Goal: Task Accomplishment & Management: Complete application form

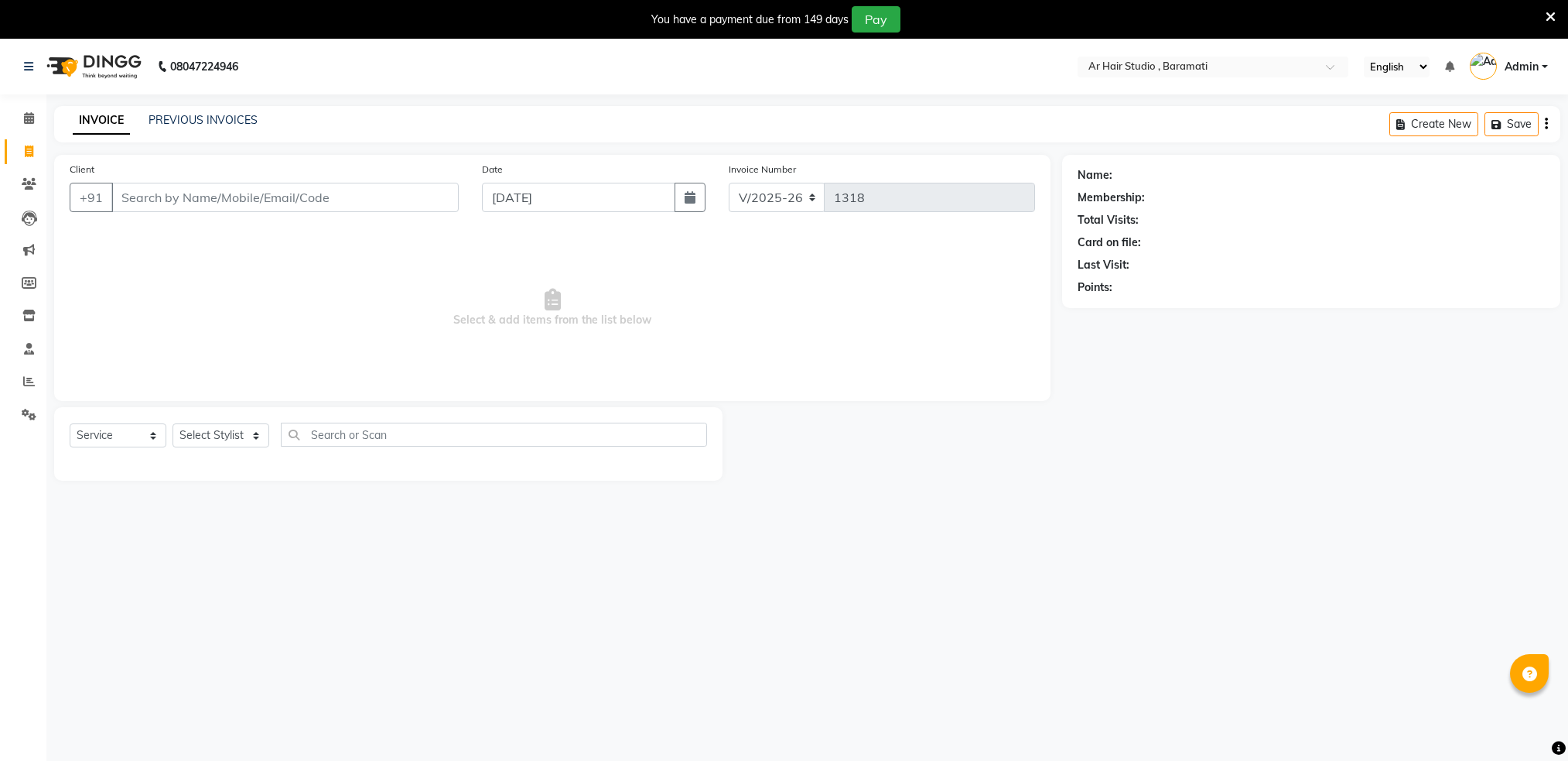
select select "672"
select select "service"
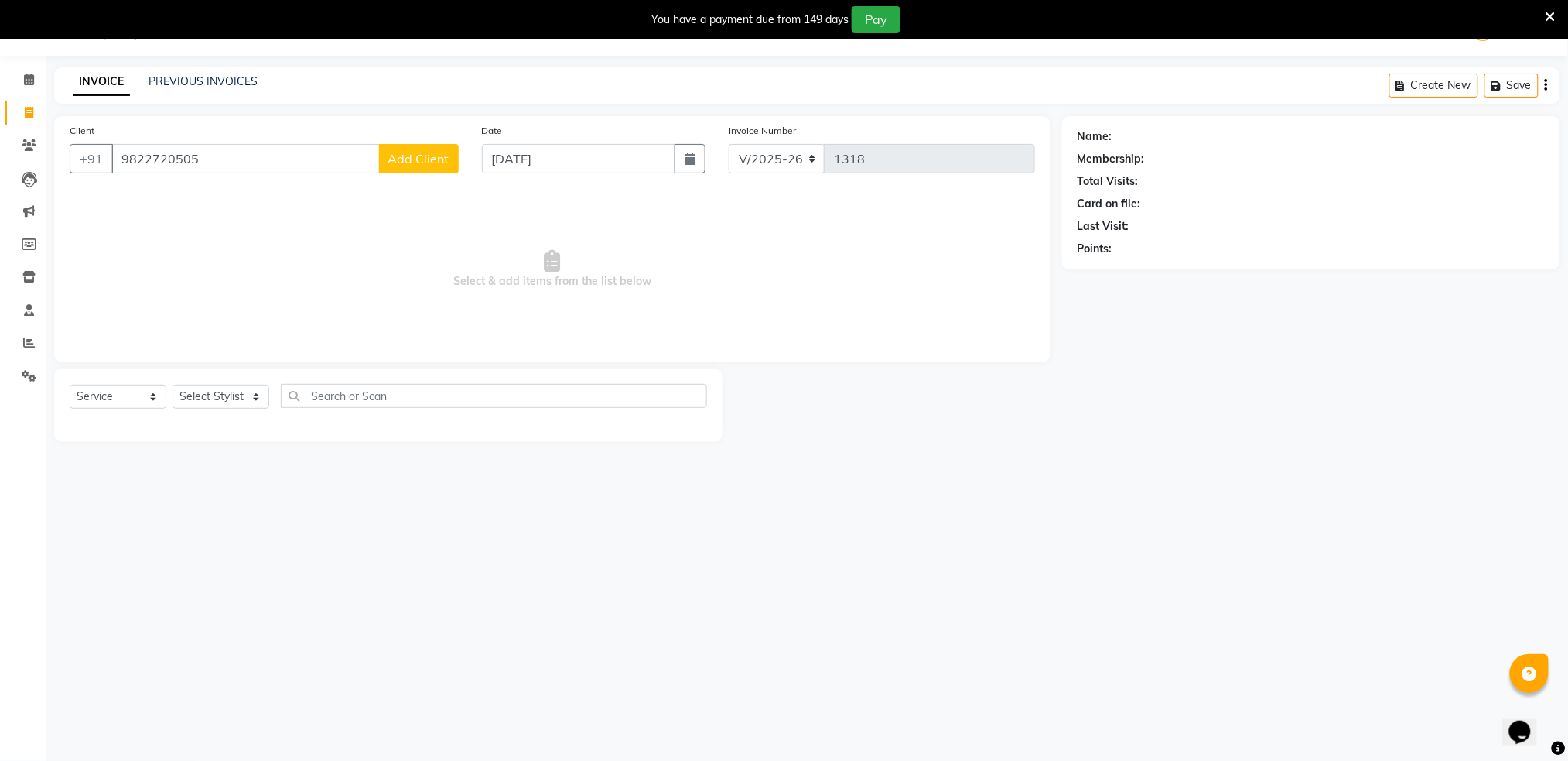
type input "9822720505"
click at [427, 151] on span "Add Client" at bounding box center [419, 158] width 61 height 15
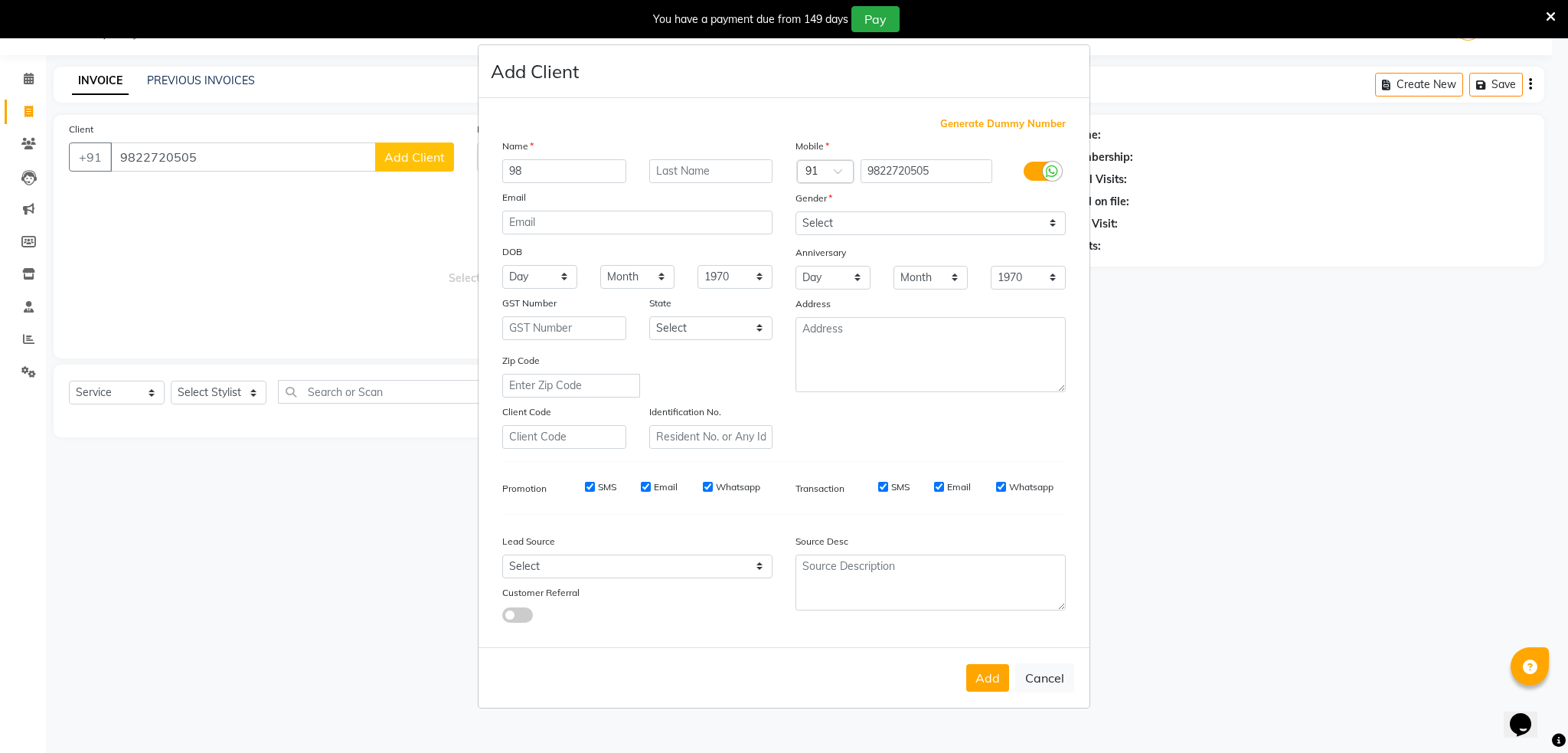
type input "9"
type input "[PERSON_NAME]"
click at [684, 171] on input "text" at bounding box center [711, 171] width 124 height 24
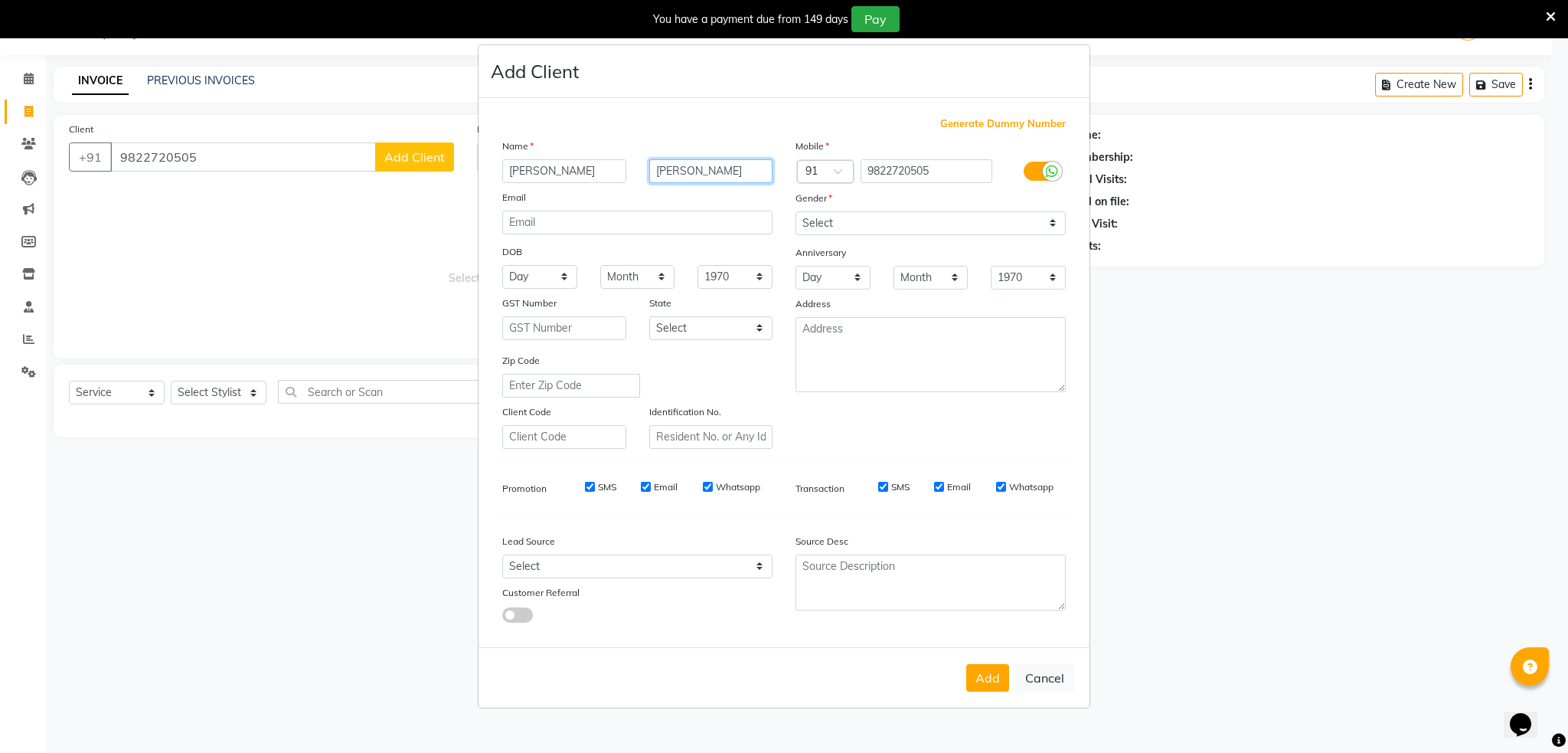
type input "[PERSON_NAME]"
click at [937, 225] on select "Select [DEMOGRAPHIC_DATA] [DEMOGRAPHIC_DATA] Other Prefer Not To Say" at bounding box center [931, 223] width 271 height 24
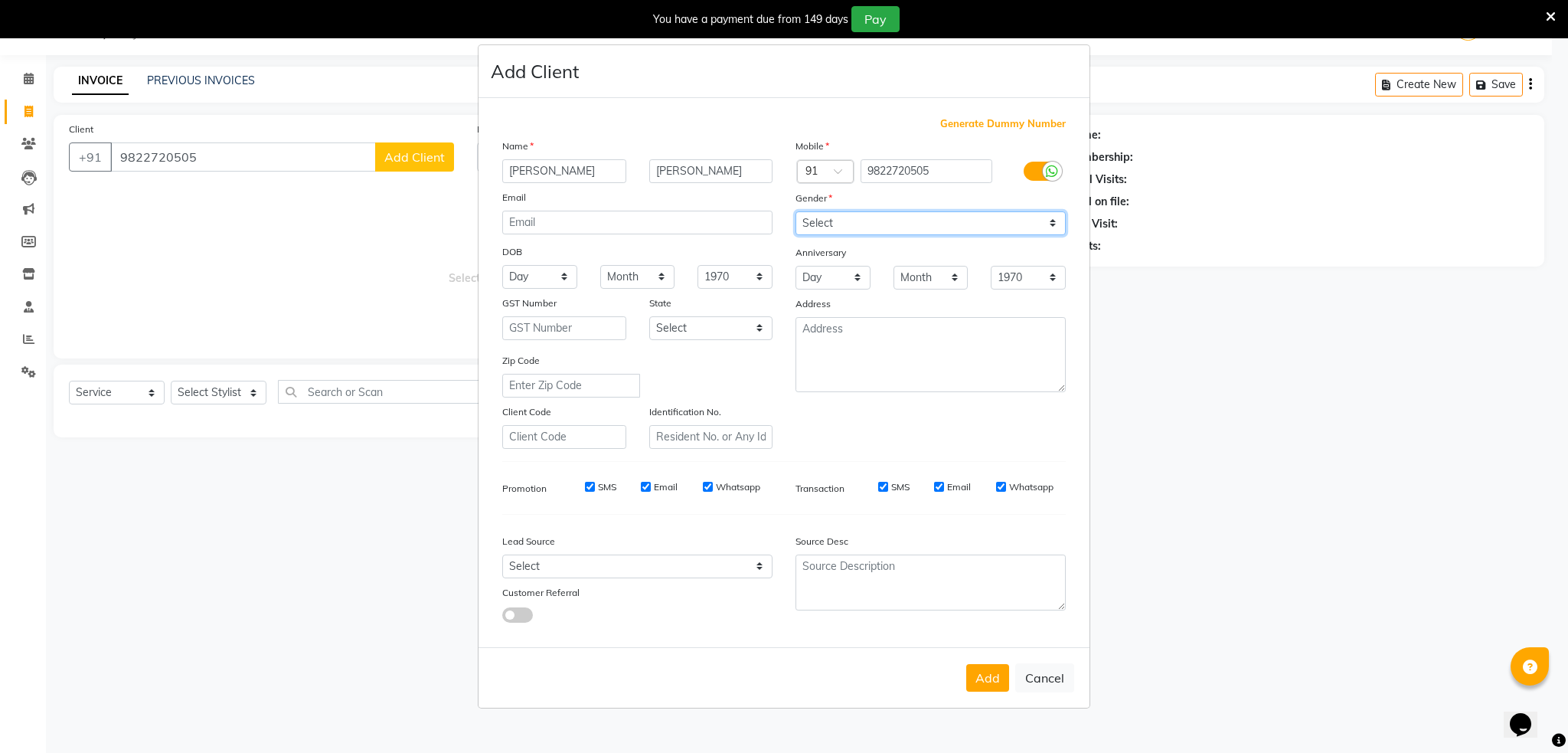
click at [937, 225] on select "Select [DEMOGRAPHIC_DATA] [DEMOGRAPHIC_DATA] Other Prefer Not To Say" at bounding box center [931, 223] width 271 height 24
select select "[DEMOGRAPHIC_DATA]"
click at [795, 212] on select "Select [DEMOGRAPHIC_DATA] [DEMOGRAPHIC_DATA] Other Prefer Not To Say" at bounding box center [931, 223] width 271 height 24
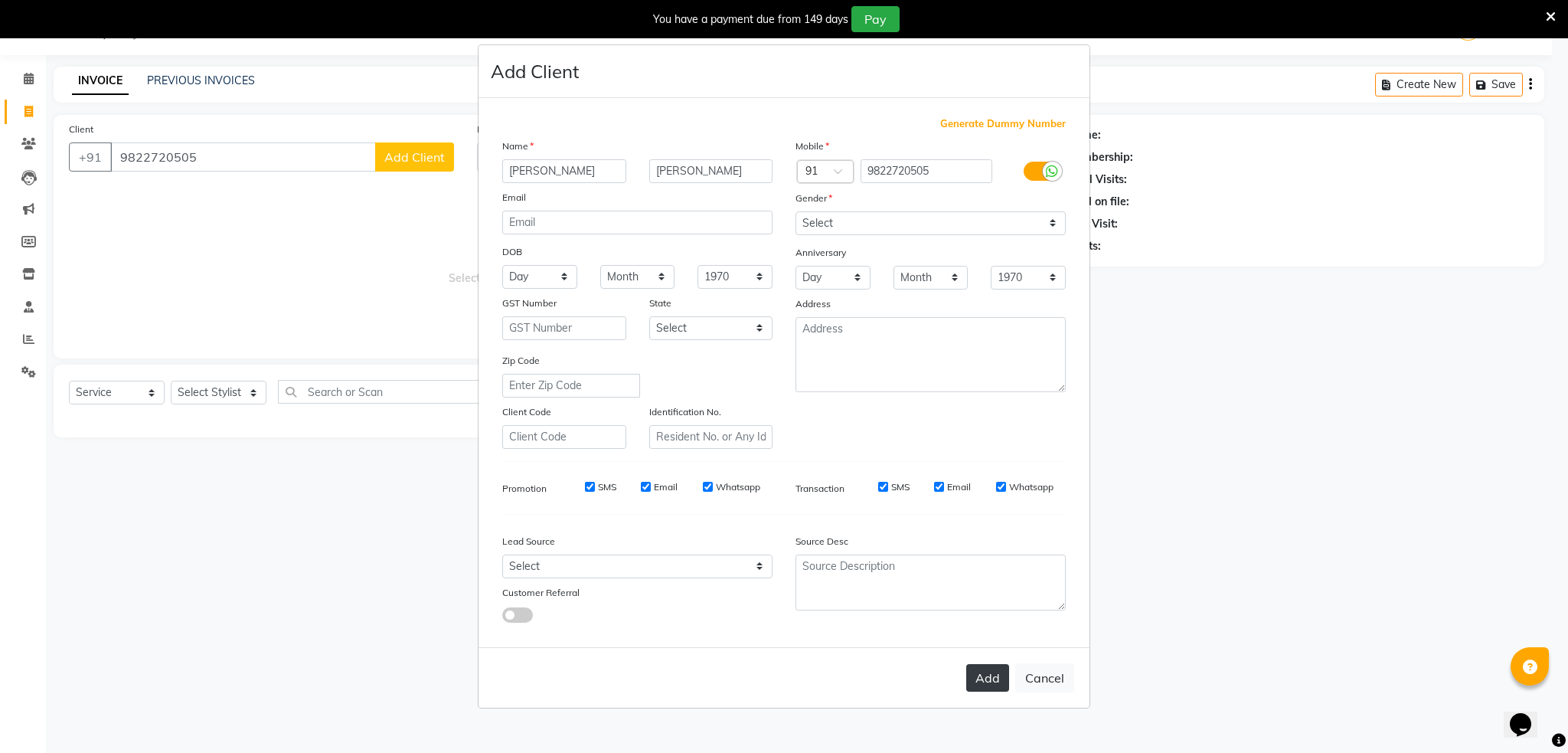
click at [982, 677] on button "Add" at bounding box center [987, 677] width 43 height 28
select select
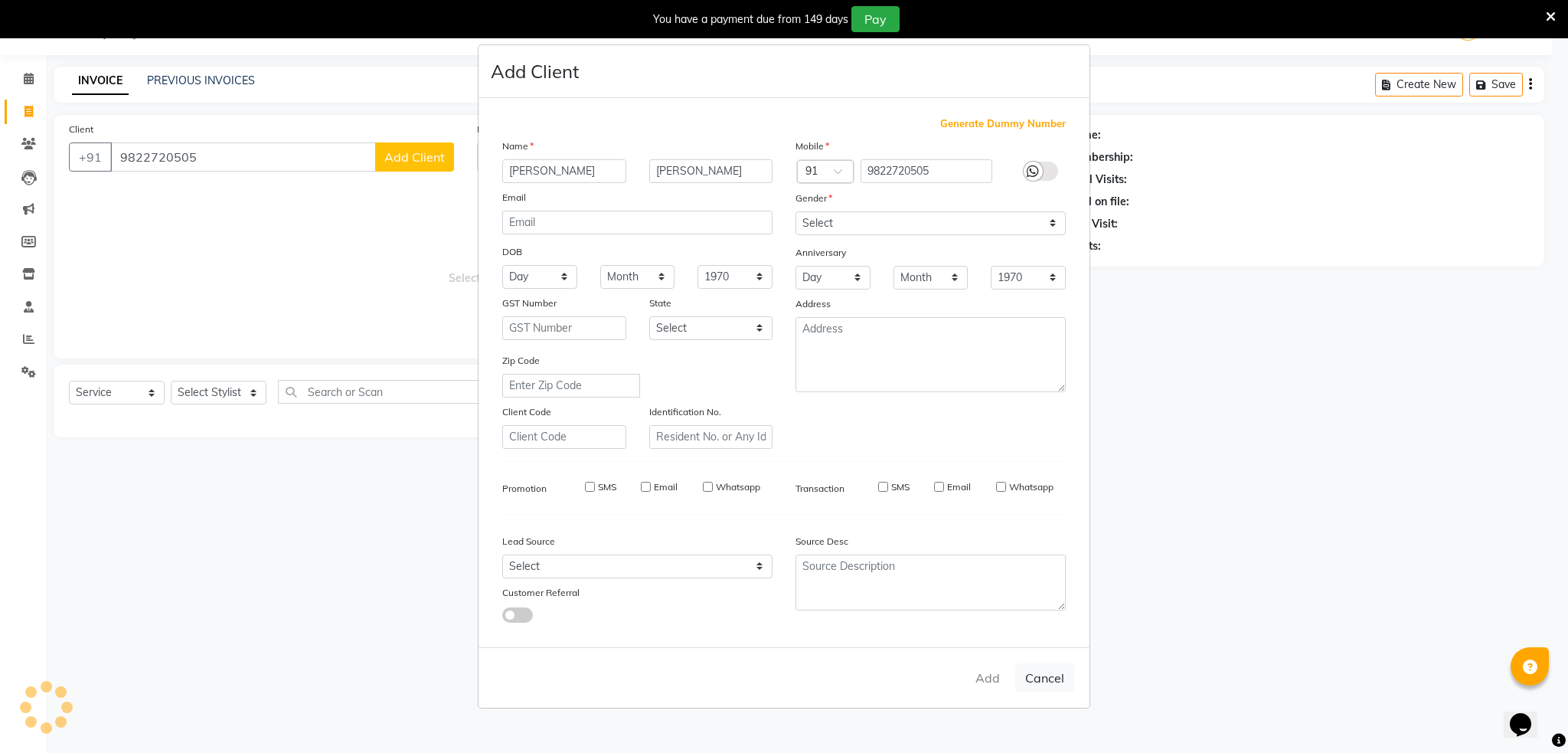
select select
checkbox input "false"
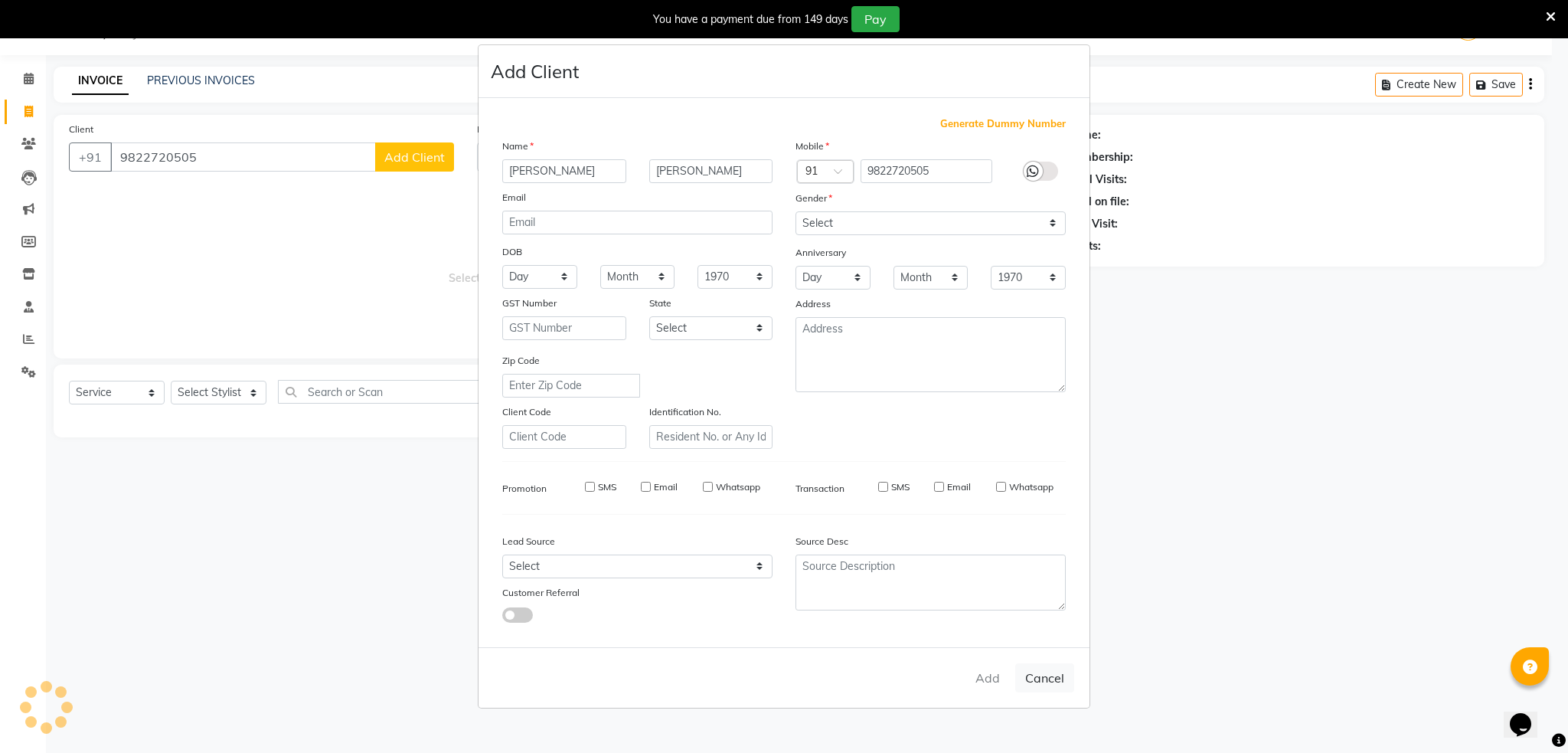
checkbox input "false"
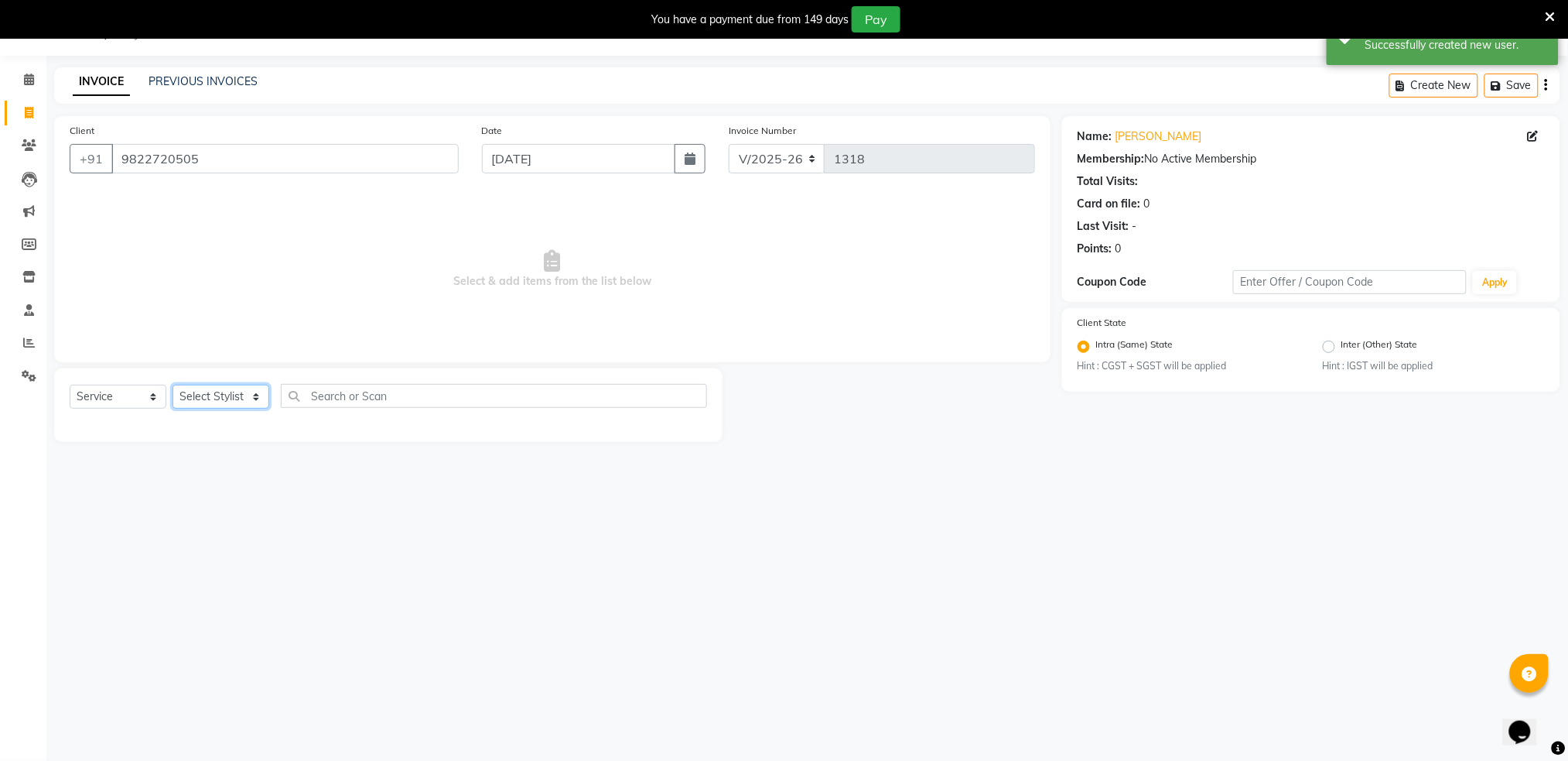
click at [219, 396] on select "Select Stylist Akshay shree [PERSON_NAME]" at bounding box center [221, 397] width 97 height 24
select select "79676"
click at [172, 385] on select "Select Stylist Akshay shree [PERSON_NAME]" at bounding box center [221, 397] width 97 height 24
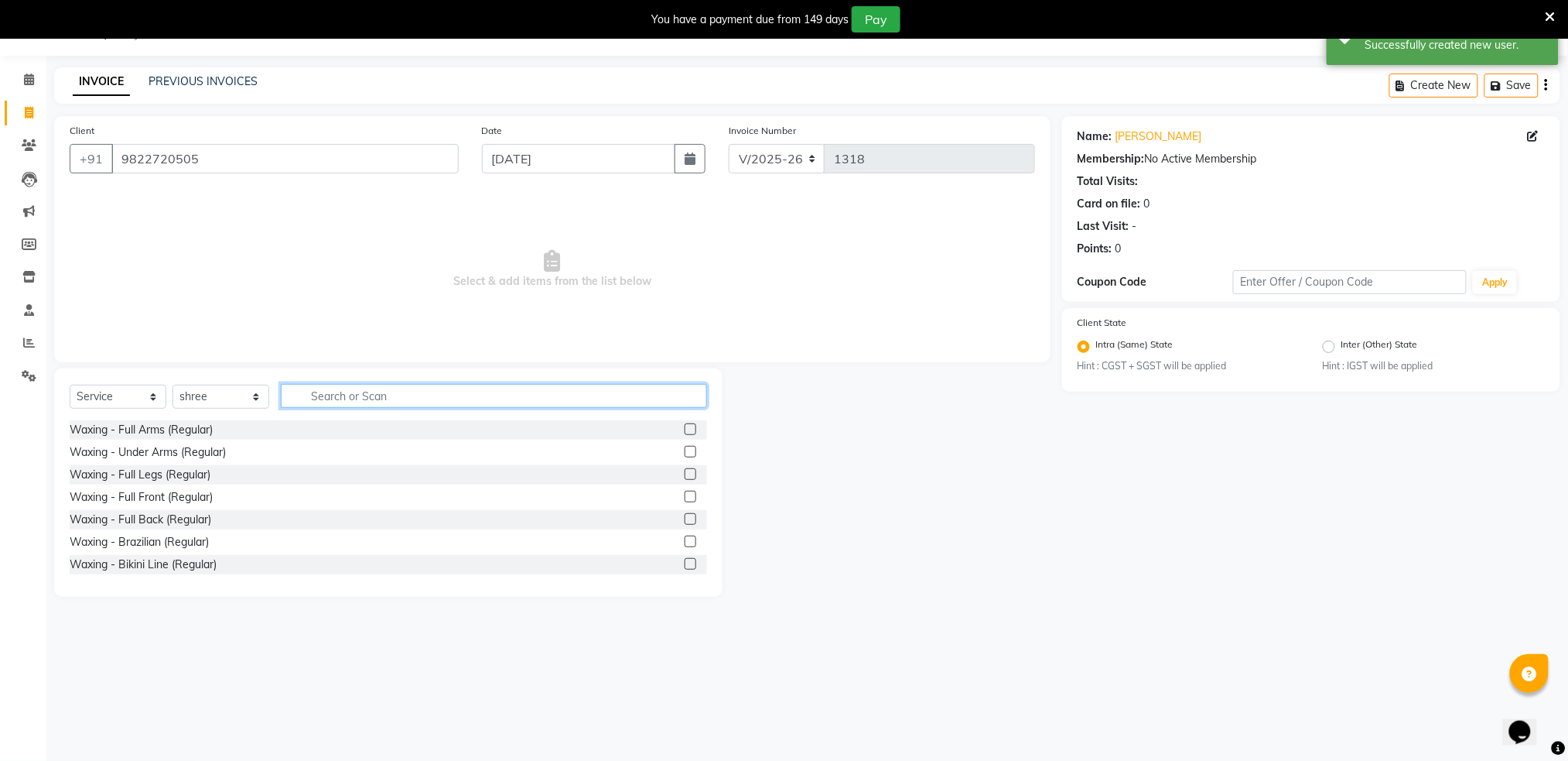
click at [362, 397] on input "text" at bounding box center [494, 396] width 426 height 24
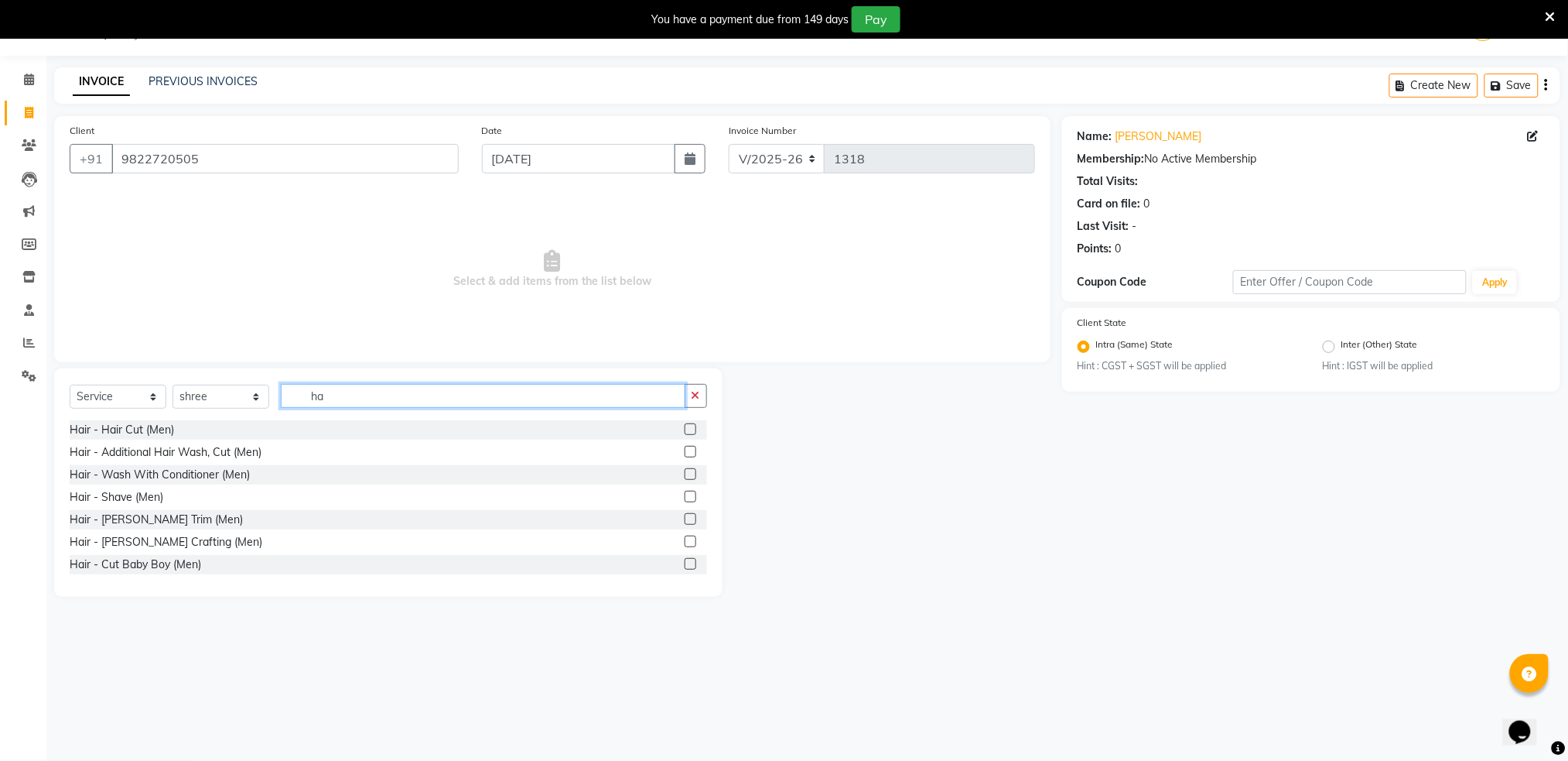
type input "h"
type input "cut"
click at [684, 499] on label at bounding box center [690, 496] width 12 height 12
click at [684, 499] on input "checkbox" at bounding box center [689, 497] width 10 height 10
click at [684, 499] on label at bounding box center [690, 496] width 12 height 12
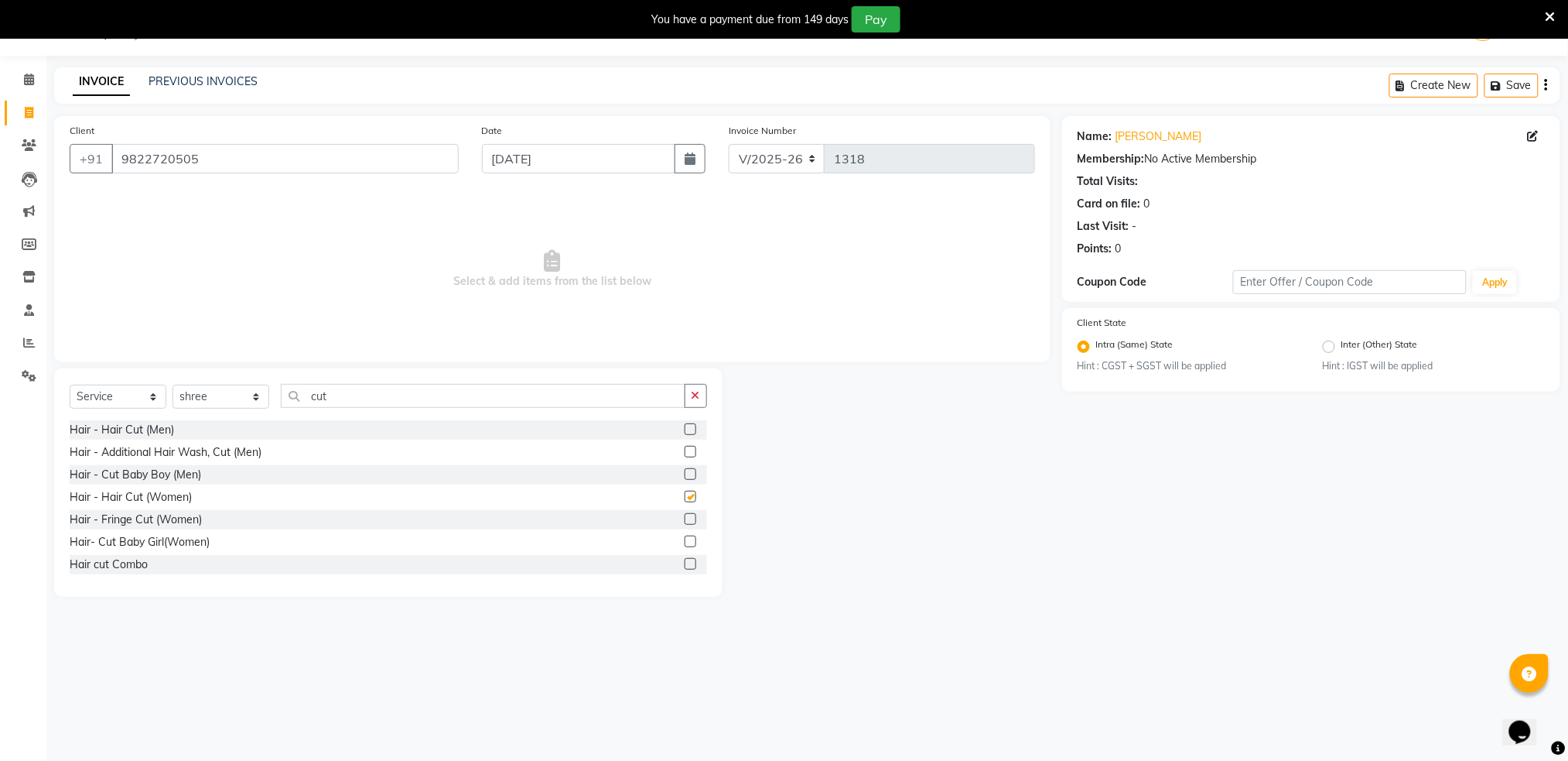
click at [684, 499] on input "checkbox" at bounding box center [689, 497] width 10 height 10
checkbox input "false"
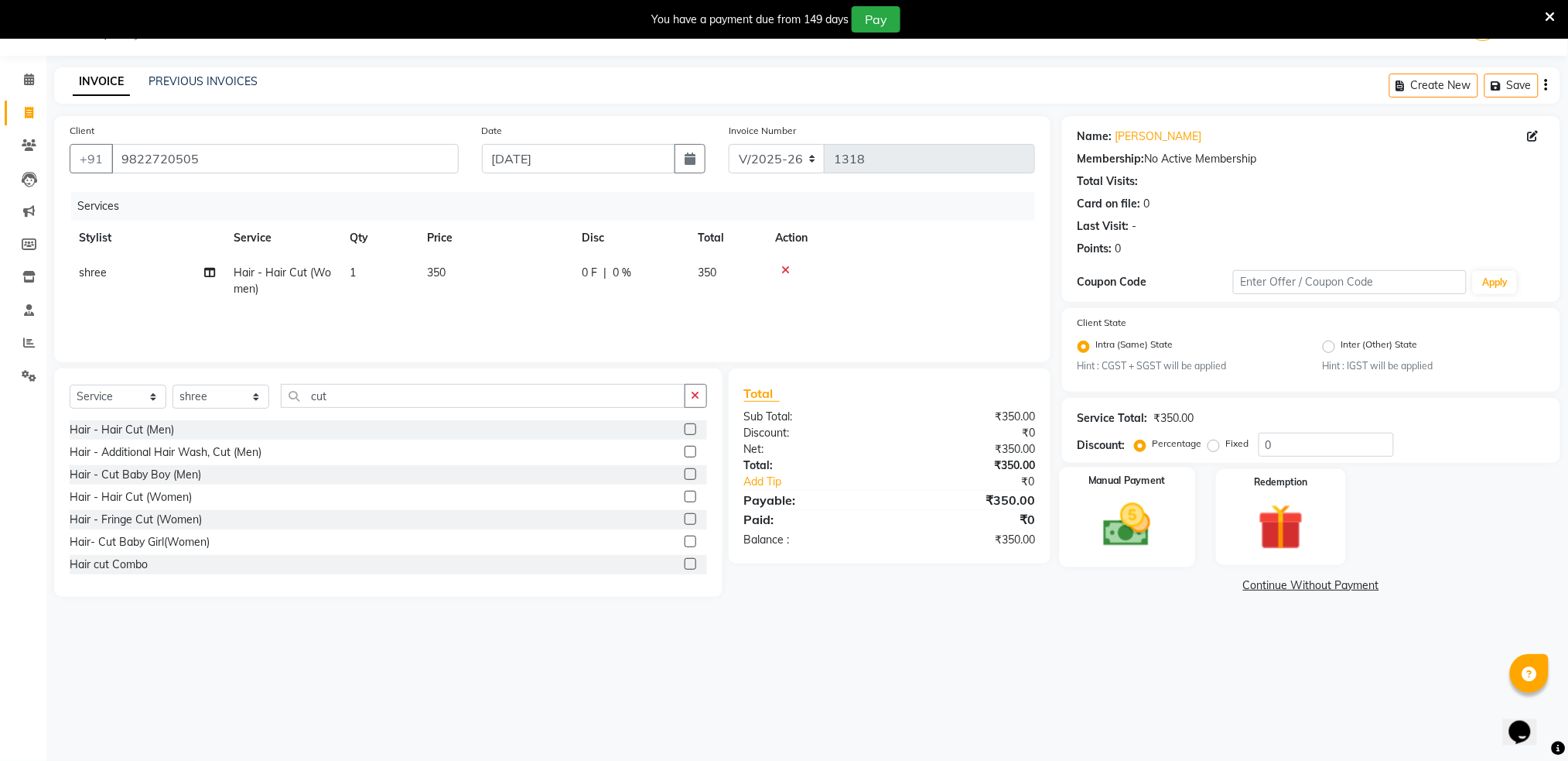
click at [1159, 522] on img at bounding box center [1126, 525] width 77 height 55
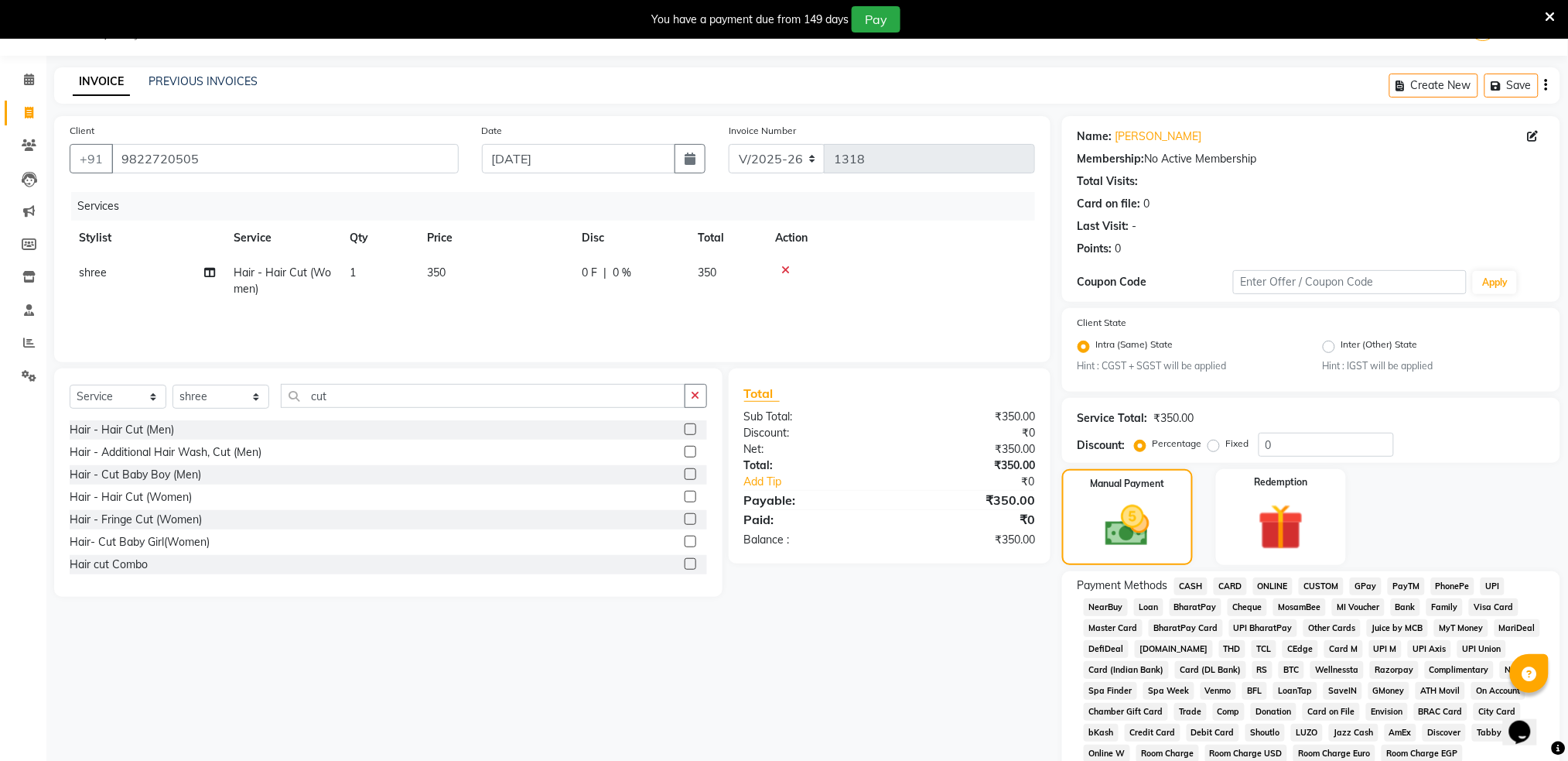
click at [1277, 584] on span "ONLINE" at bounding box center [1273, 586] width 41 height 17
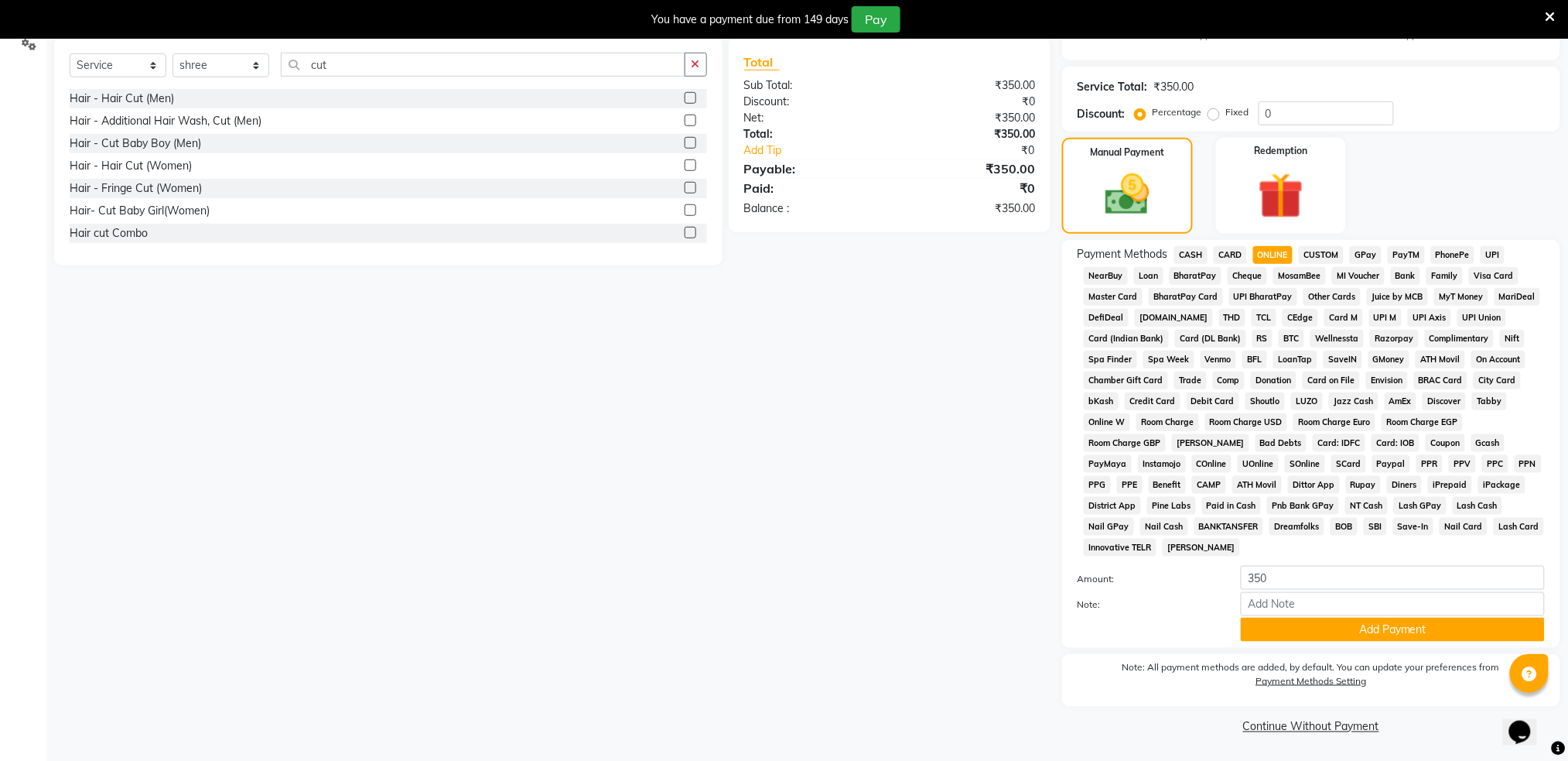
scroll to position [371, 0]
click at [1331, 625] on button "Add Payment" at bounding box center [1392, 629] width 304 height 24
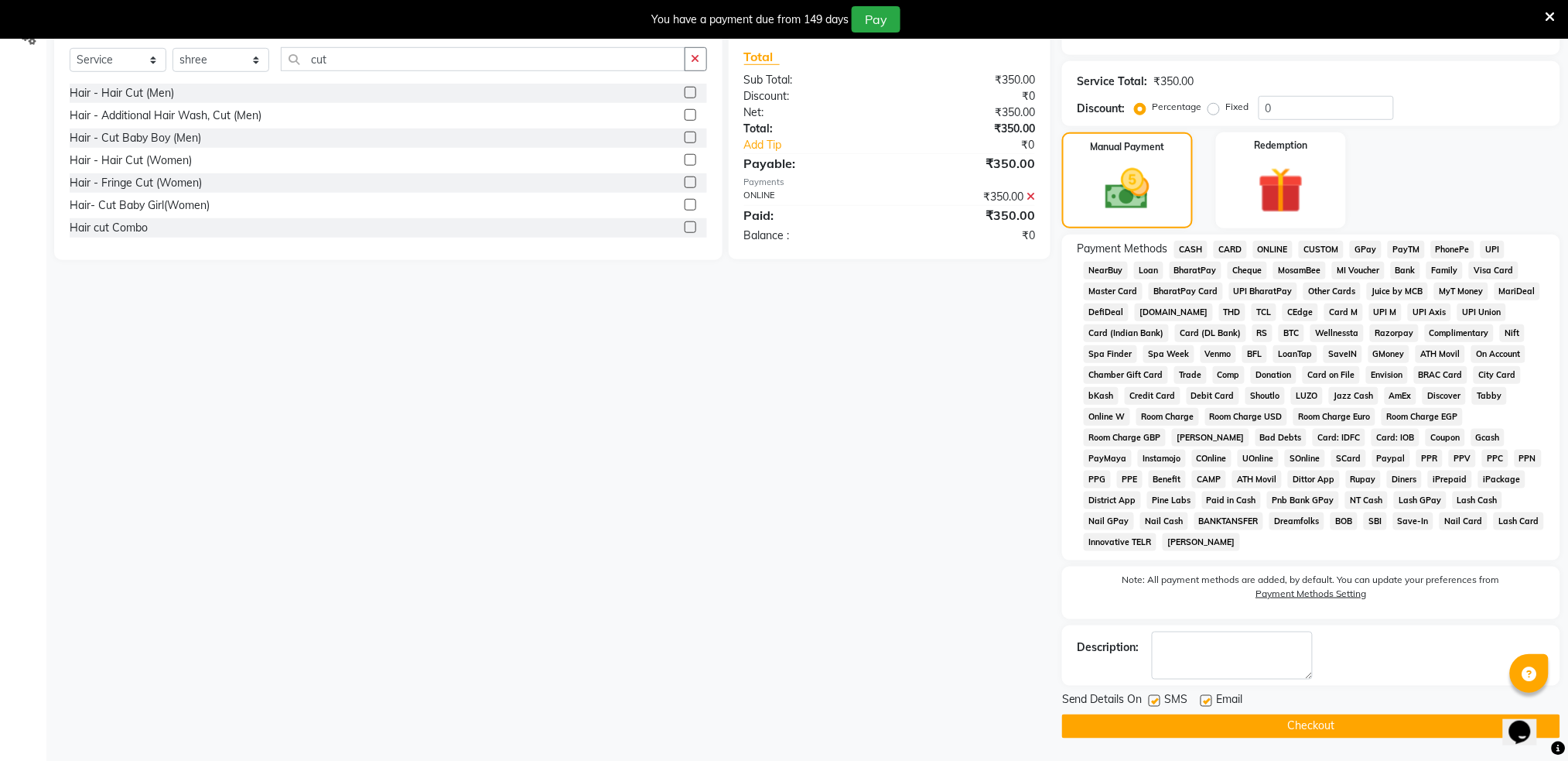
scroll to position [376, 0]
click at [1152, 697] on label at bounding box center [1154, 700] width 12 height 12
click at [1152, 697] on input "checkbox" at bounding box center [1153, 701] width 10 height 10
checkbox input "false"
click at [1185, 726] on button "Checkout" at bounding box center [1311, 725] width 498 height 24
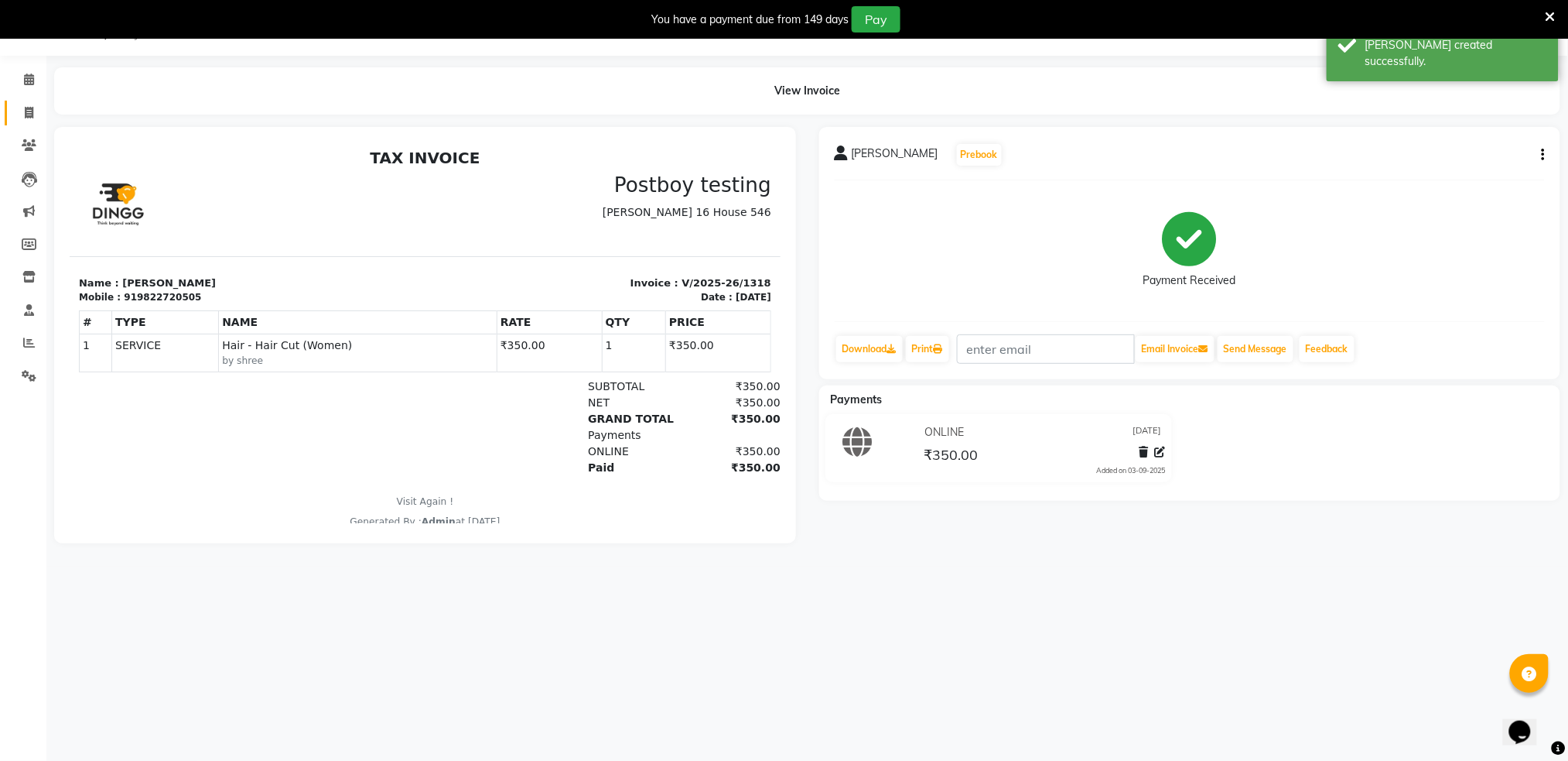
click at [21, 101] on link "Invoice" at bounding box center [23, 114] width 37 height 25
select select "672"
select select "service"
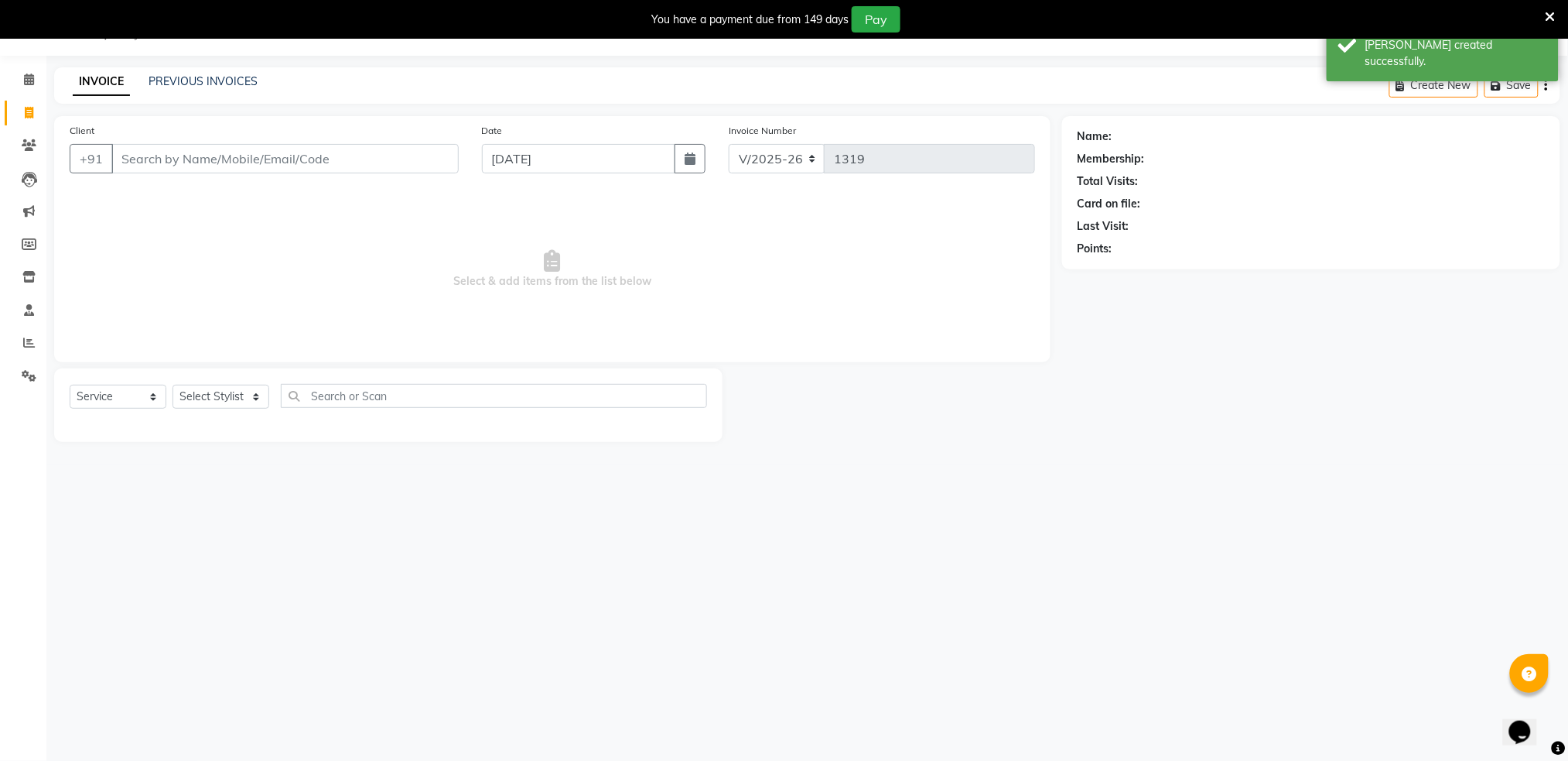
click at [161, 162] on input "Client" at bounding box center [285, 158] width 347 height 29
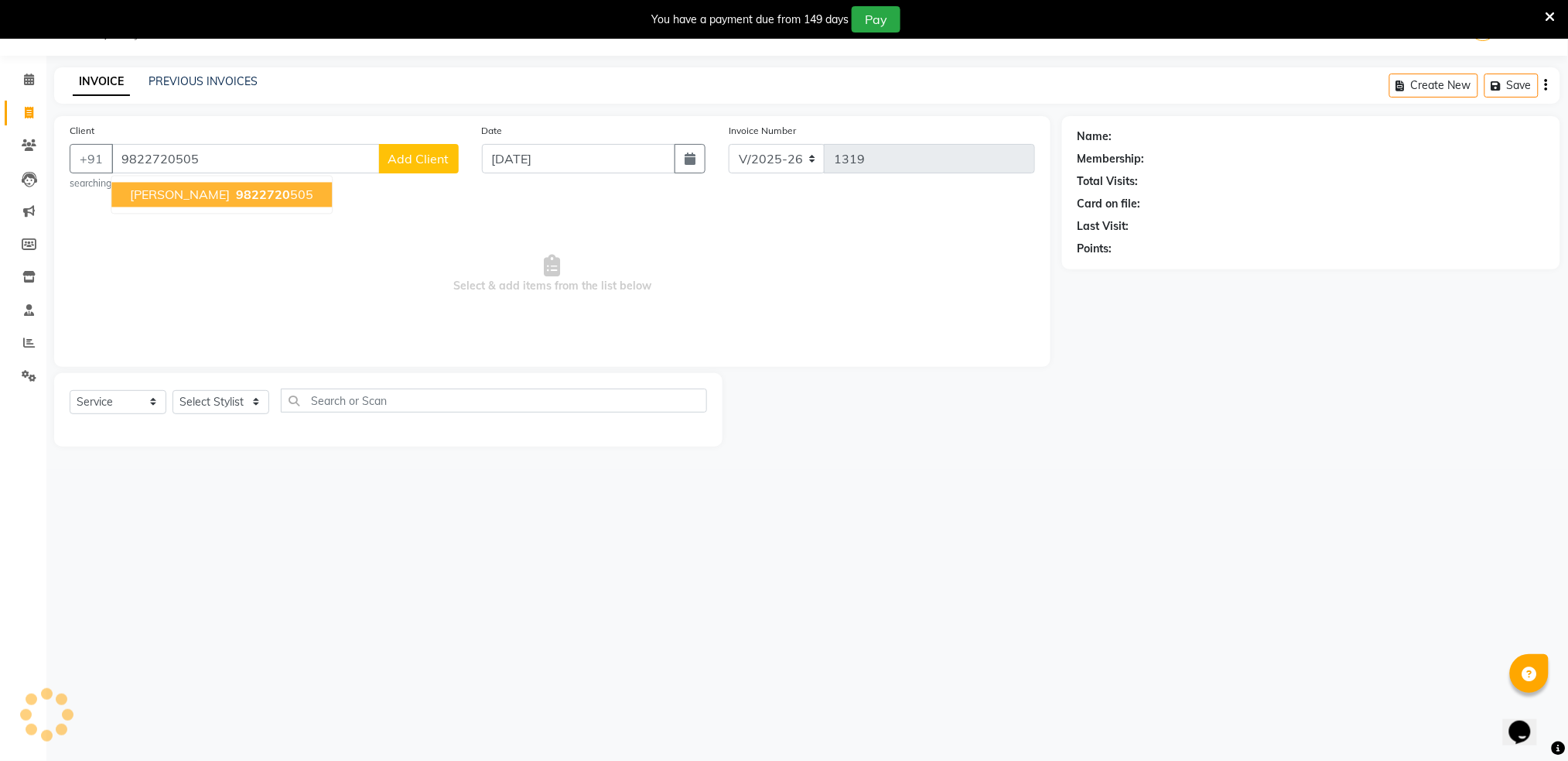
type input "9822720505"
click at [188, 204] on button "[PERSON_NAME] 9822720 505" at bounding box center [221, 195] width 220 height 25
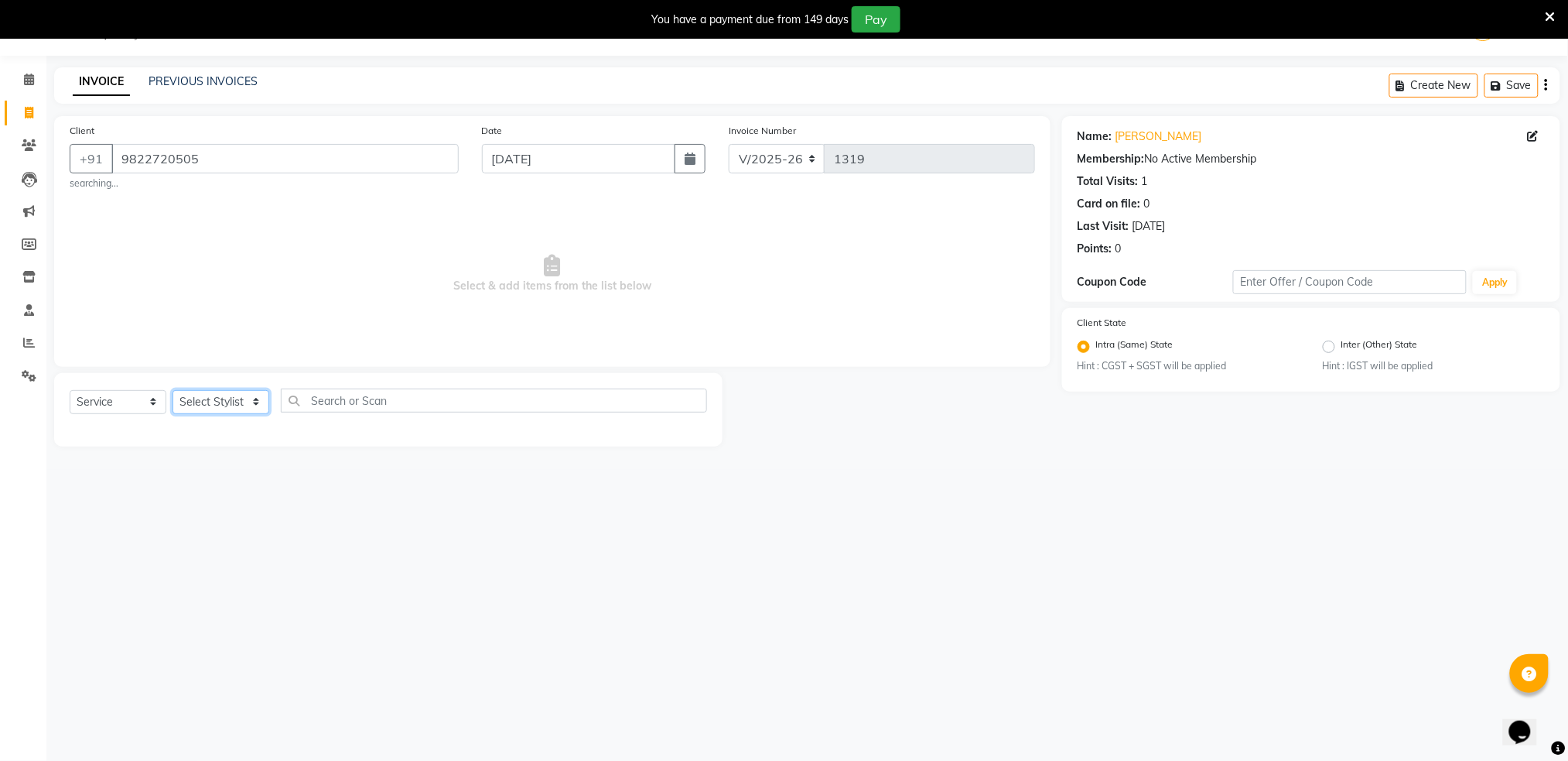
click at [218, 404] on select "Select Stylist Akshay shree [PERSON_NAME]" at bounding box center [221, 402] width 97 height 24
select select "89943"
click at [172, 390] on select "Select Stylist Akshay shree [PERSON_NAME]" at bounding box center [221, 402] width 97 height 24
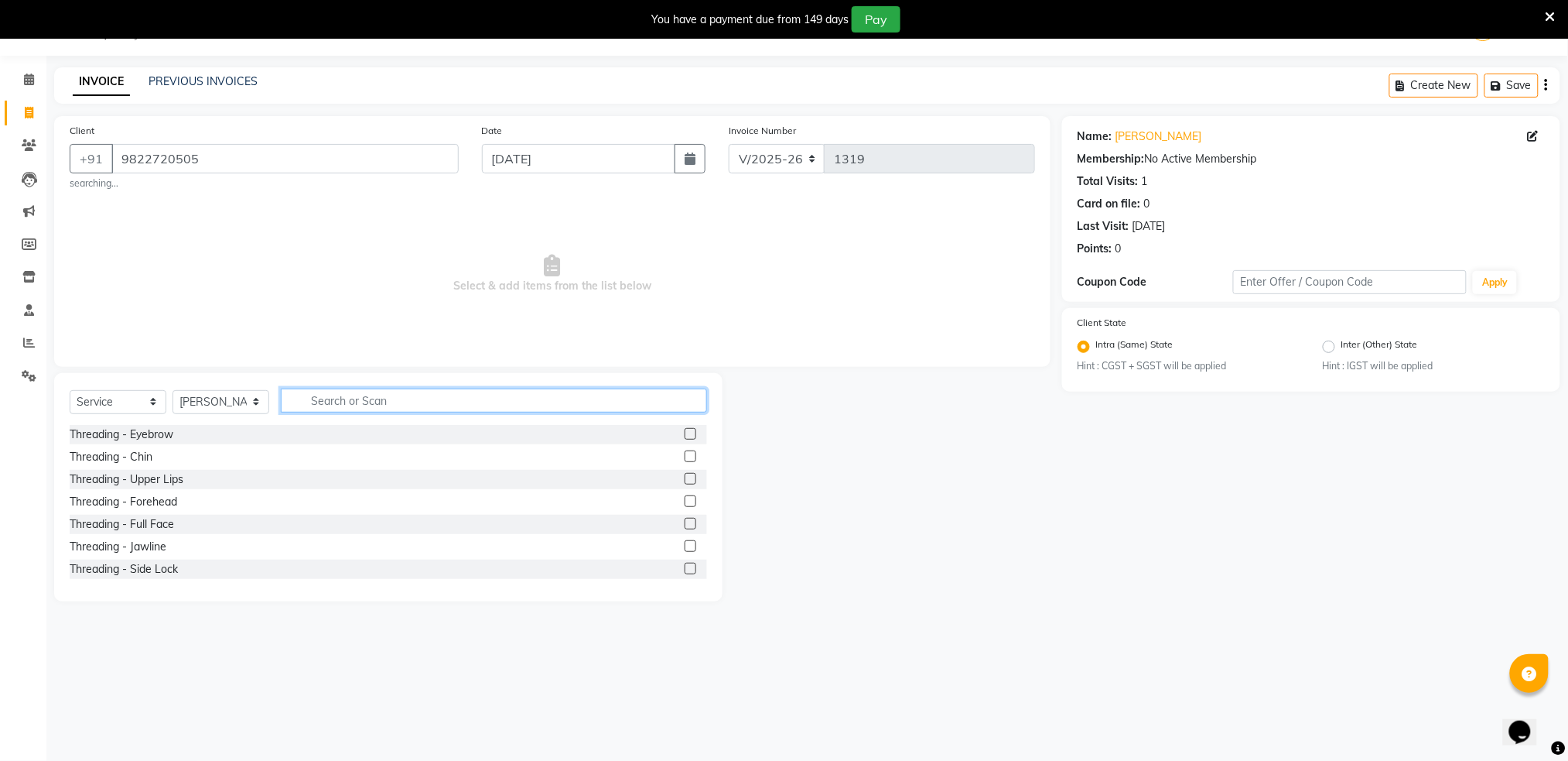
click at [369, 394] on input "text" at bounding box center [494, 401] width 426 height 24
click at [684, 435] on label at bounding box center [690, 433] width 12 height 12
click at [684, 435] on input "checkbox" at bounding box center [689, 434] width 10 height 10
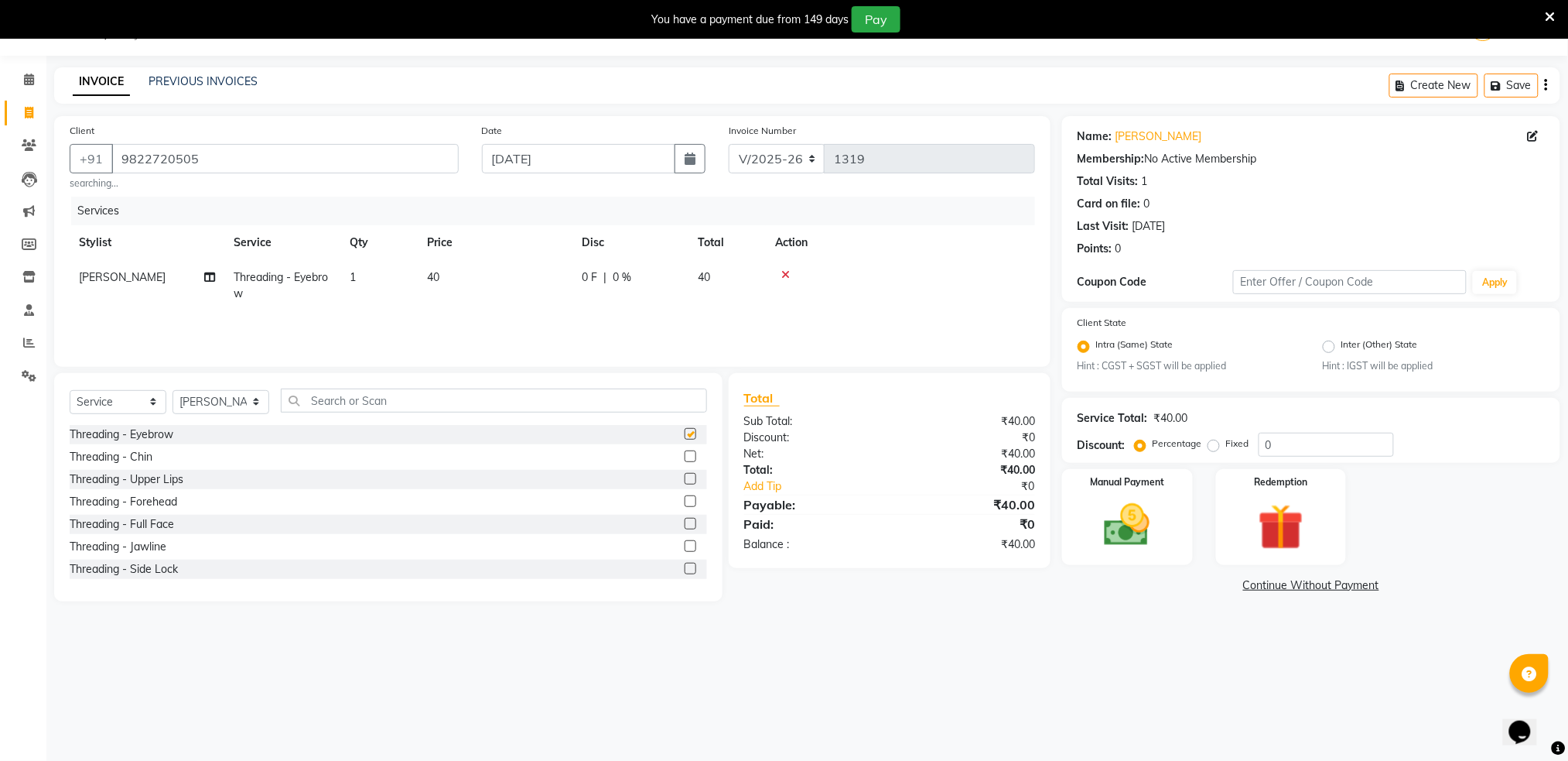
checkbox input "false"
click at [706, 274] on span "40" at bounding box center [704, 278] width 13 height 14
select select "89943"
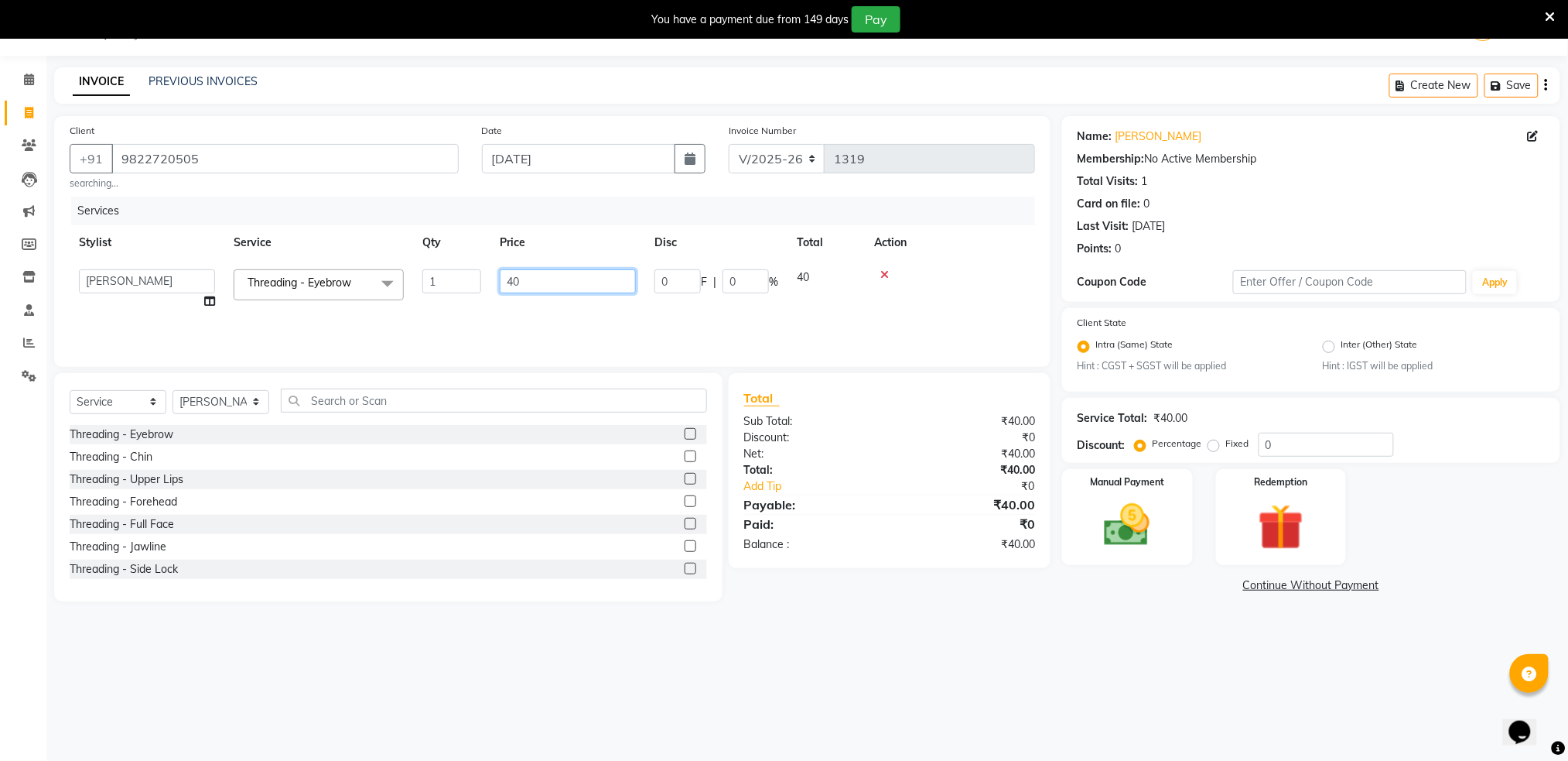
click at [604, 274] on input "40" at bounding box center [567, 281] width 136 height 24
type input "50"
click at [1106, 514] on img at bounding box center [1126, 525] width 77 height 55
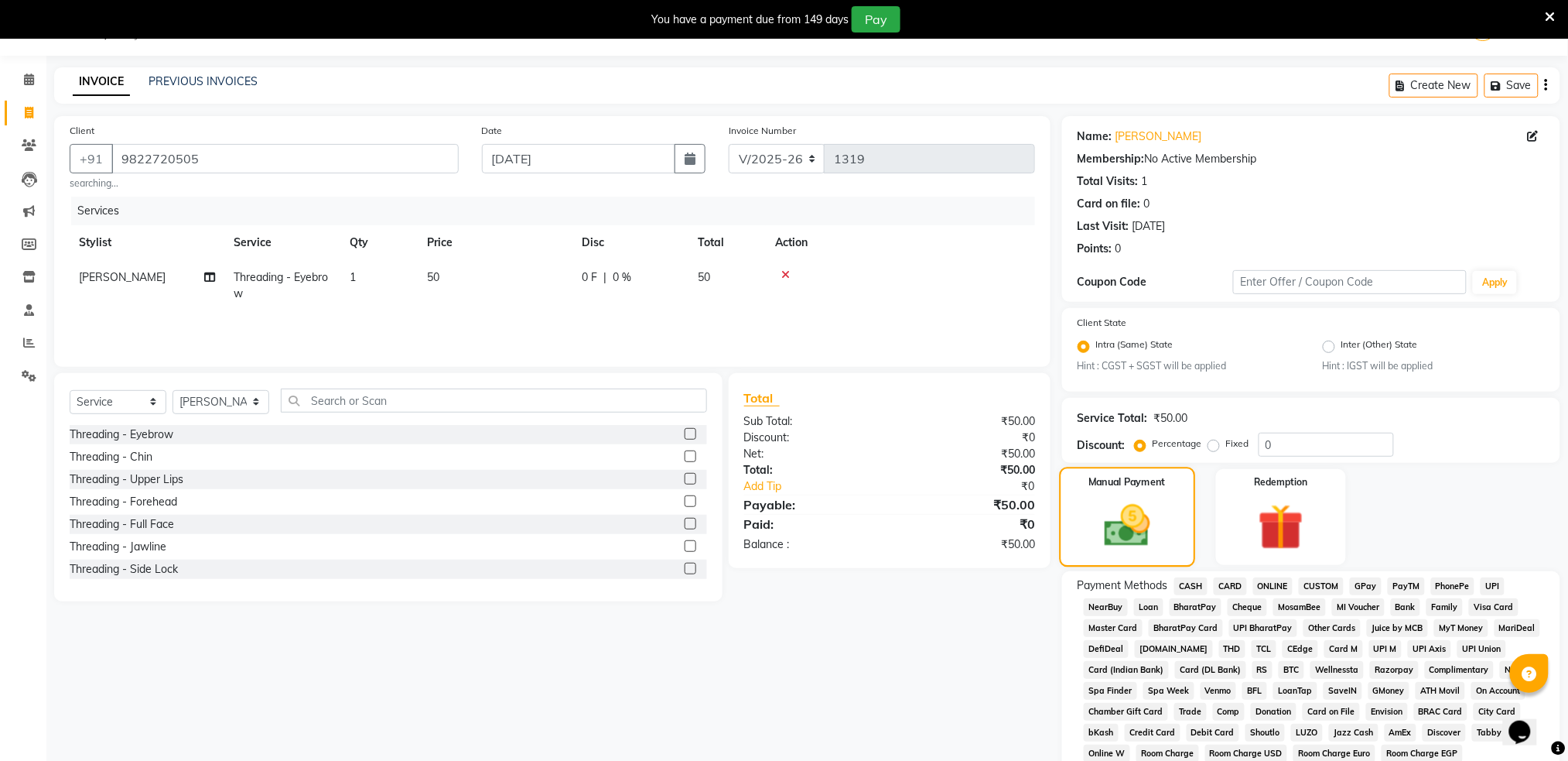
click at [1106, 514] on img at bounding box center [1127, 526] width 75 height 53
click at [1277, 585] on span "ONLINE" at bounding box center [1273, 586] width 41 height 17
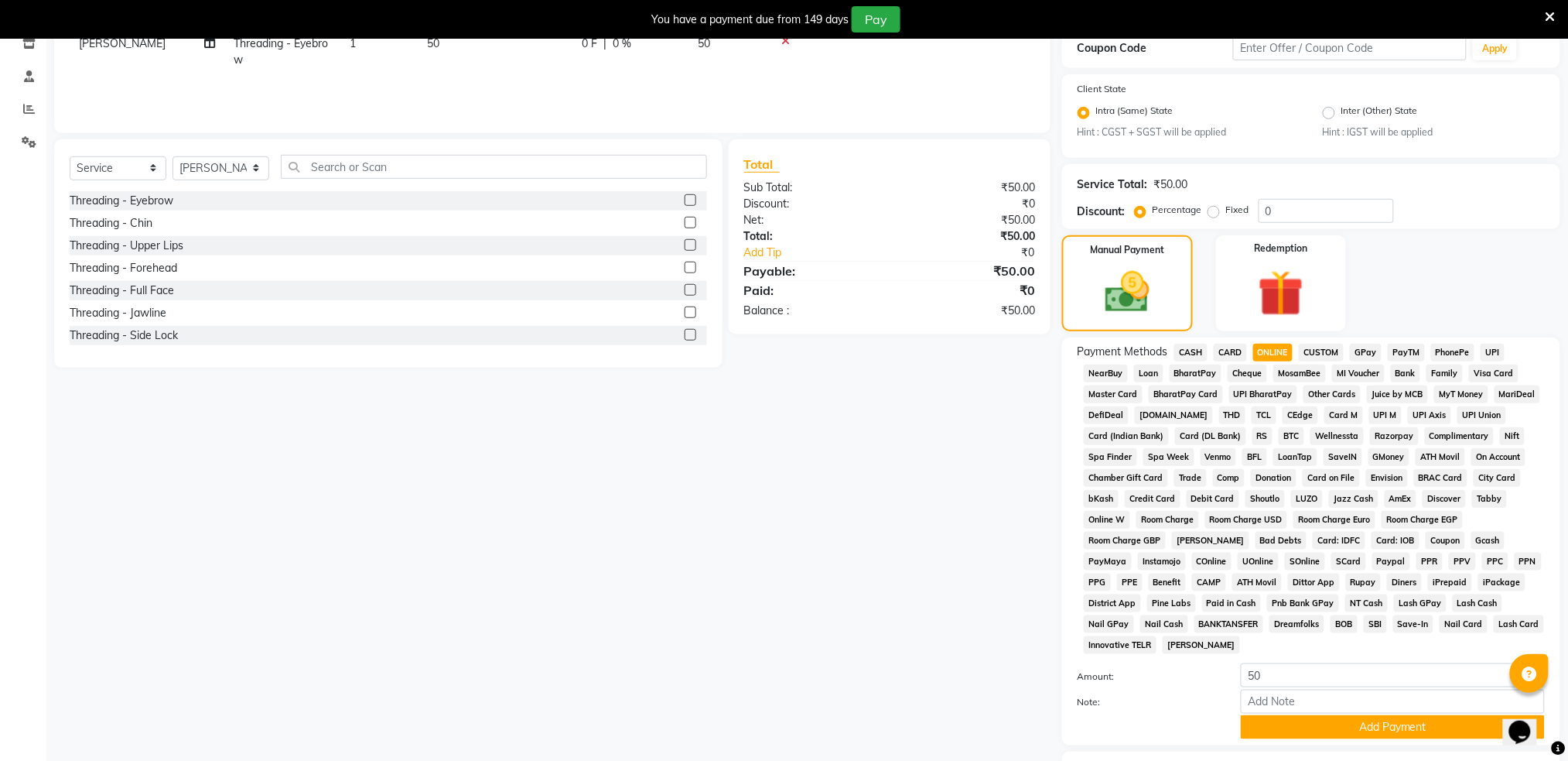
scroll to position [371, 0]
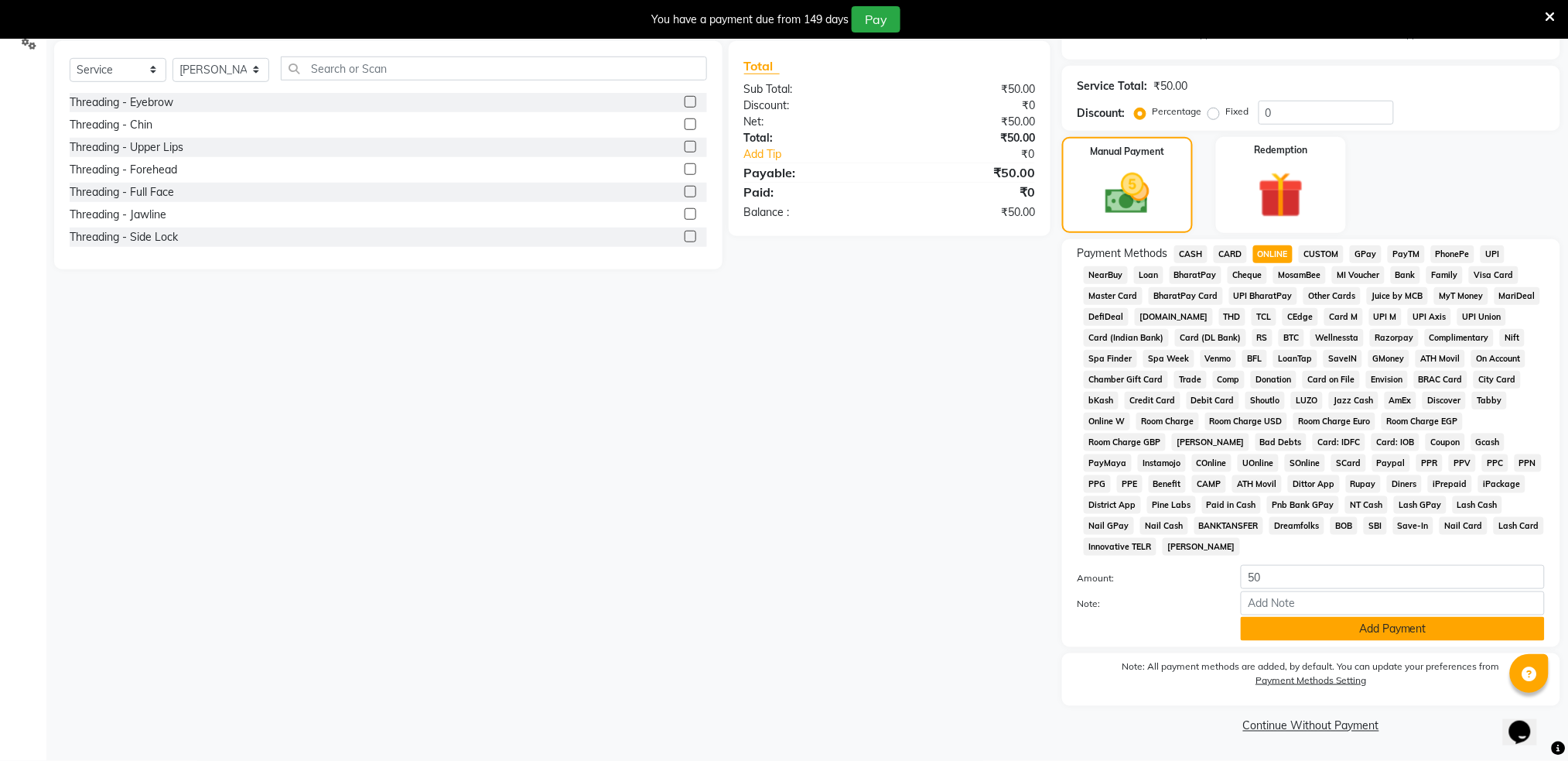
click at [1333, 641] on button "Add Payment" at bounding box center [1392, 629] width 304 height 24
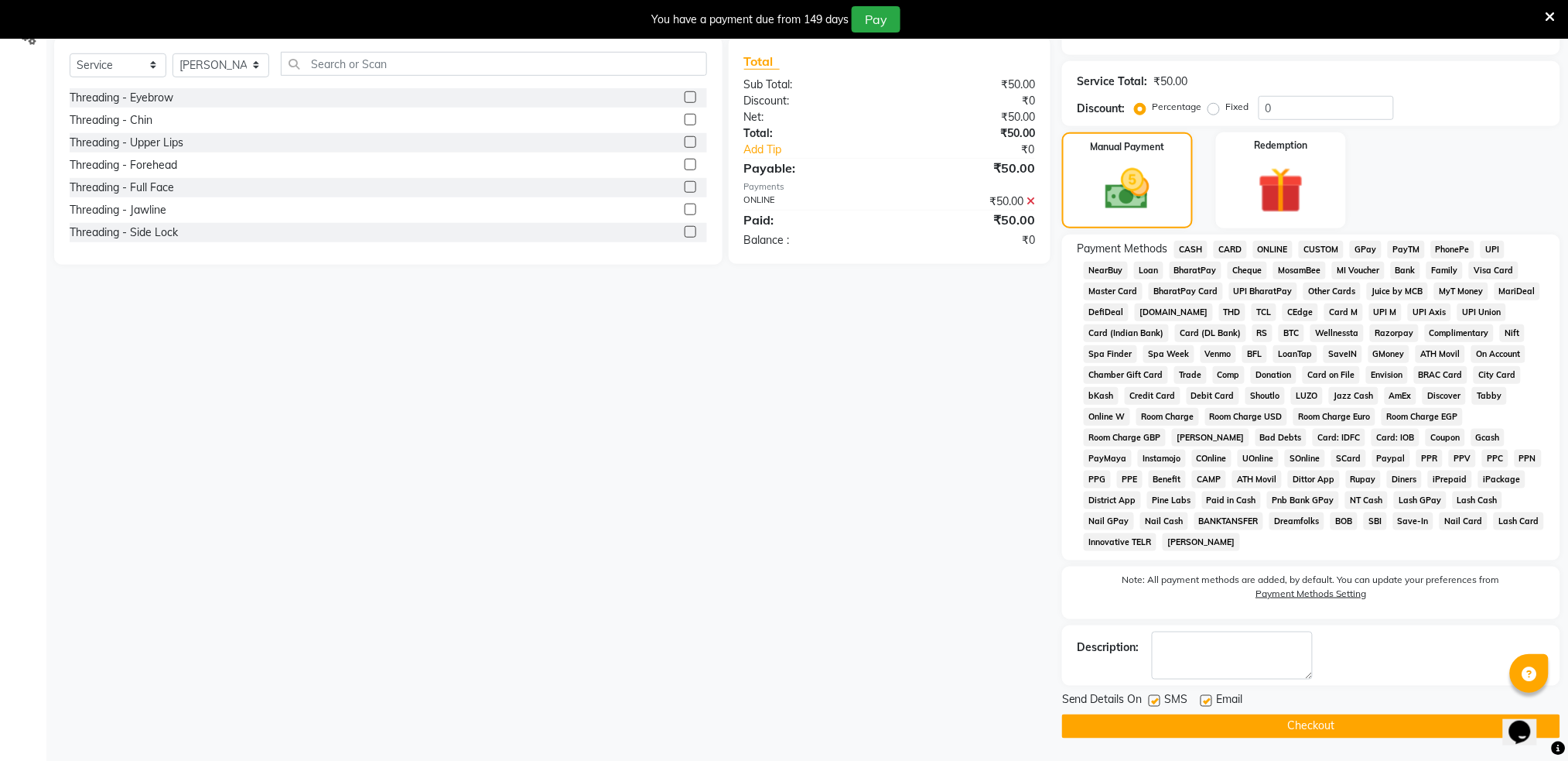
scroll to position [376, 0]
click at [1151, 704] on label at bounding box center [1154, 700] width 12 height 12
click at [1151, 704] on input "checkbox" at bounding box center [1153, 701] width 10 height 10
checkbox input "false"
click at [1193, 724] on button "Checkout" at bounding box center [1311, 725] width 498 height 24
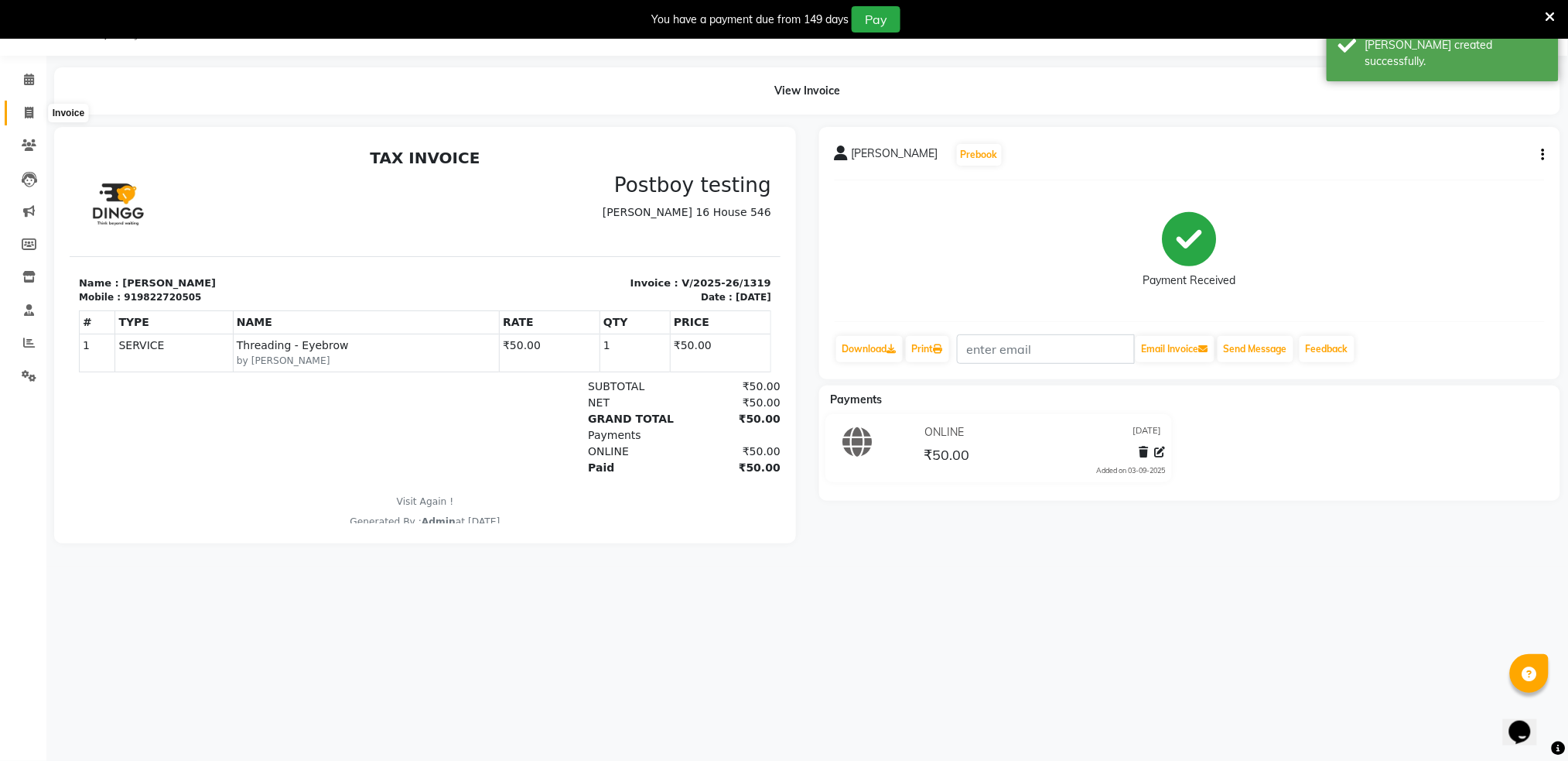
click at [18, 115] on span at bounding box center [29, 113] width 27 height 17
select select "service"
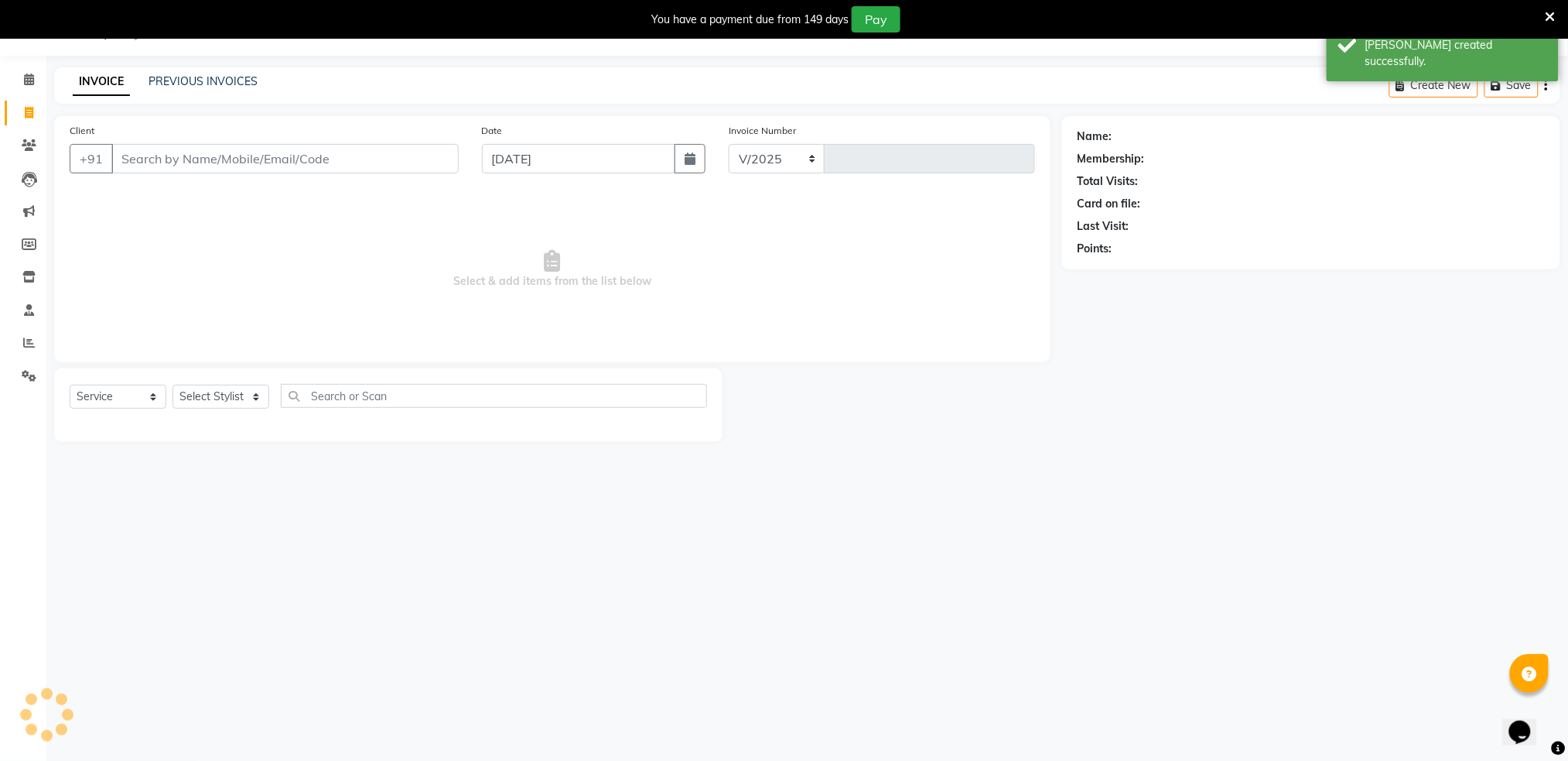
select select "672"
type input "1320"
